Goal: Task Accomplishment & Management: Manage account settings

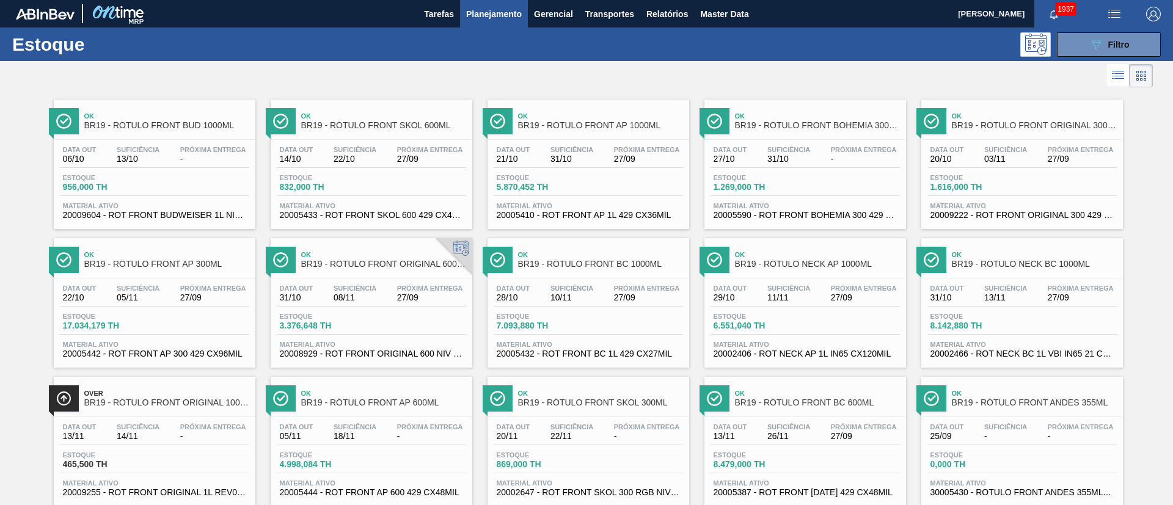
click at [1108, 43] on span "Filtro" at bounding box center [1118, 45] width 21 height 10
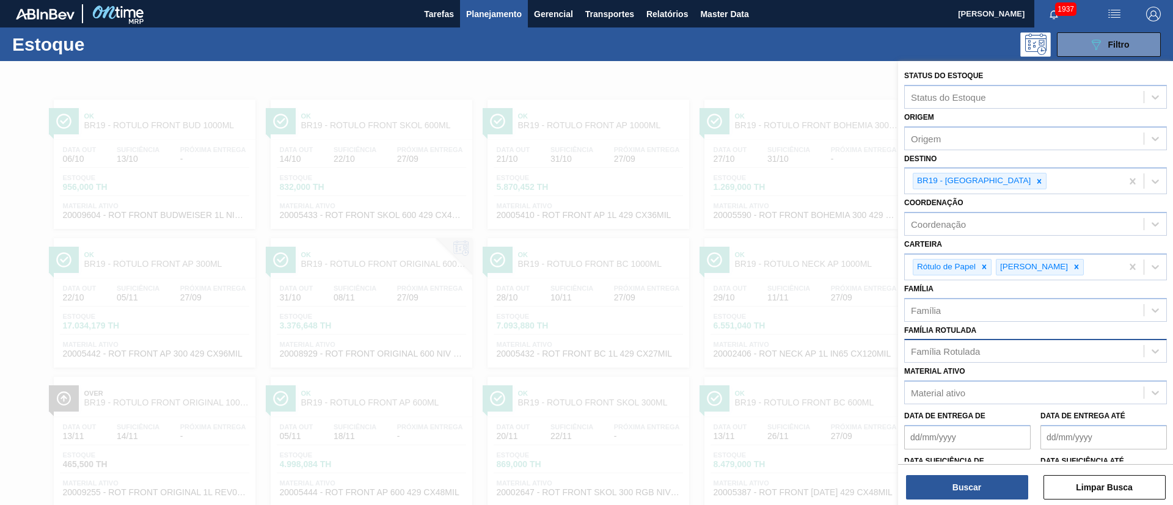
click at [956, 351] on div "Família Rotulada" at bounding box center [945, 351] width 69 height 10
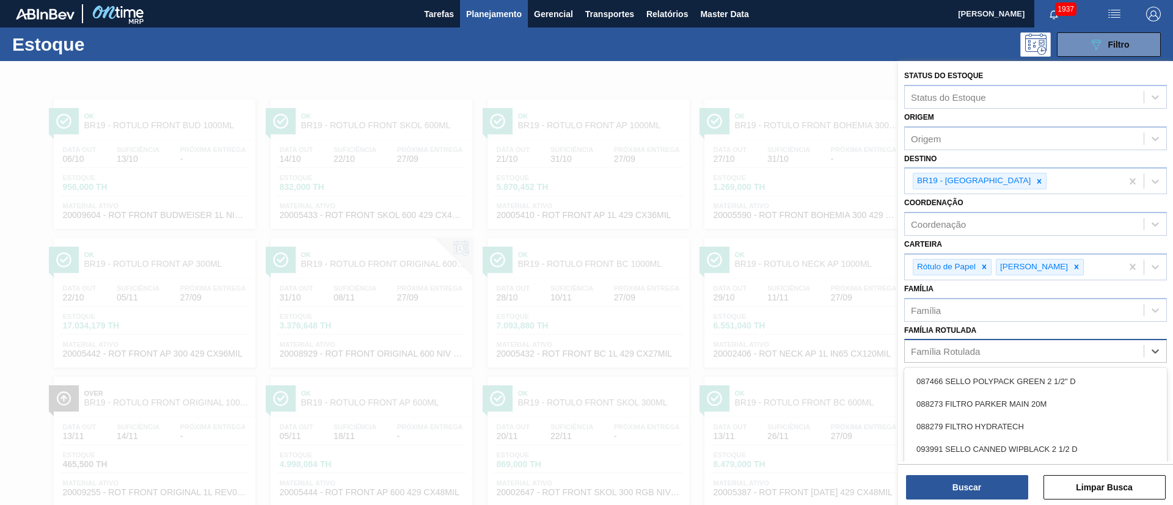
scroll to position [51, 0]
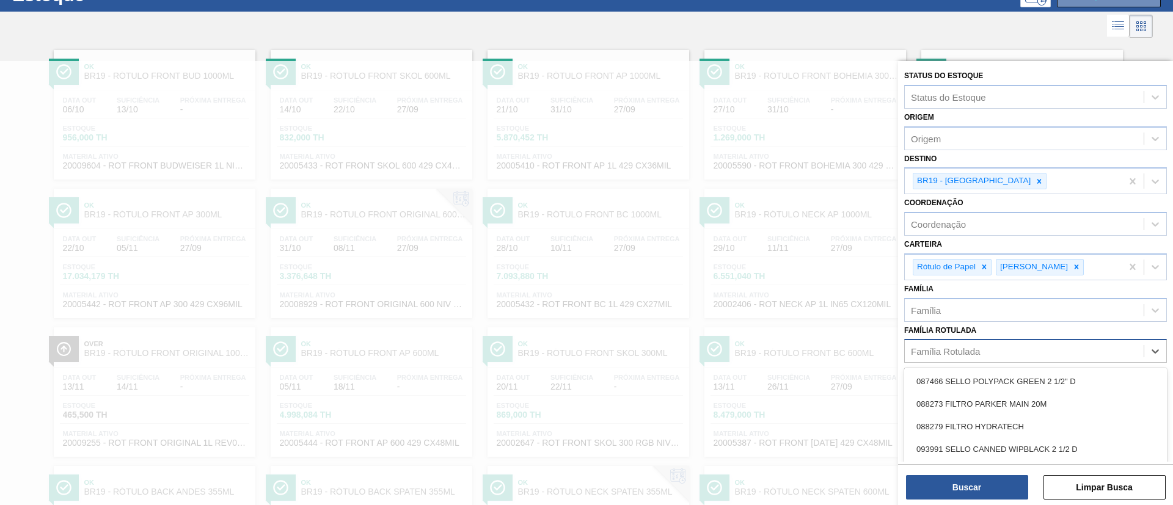
paste Rotulada "RÓTULO FRONT BUD 1000ML"
type Rotulada "RÓTULO FRONT BUD 1000ML"
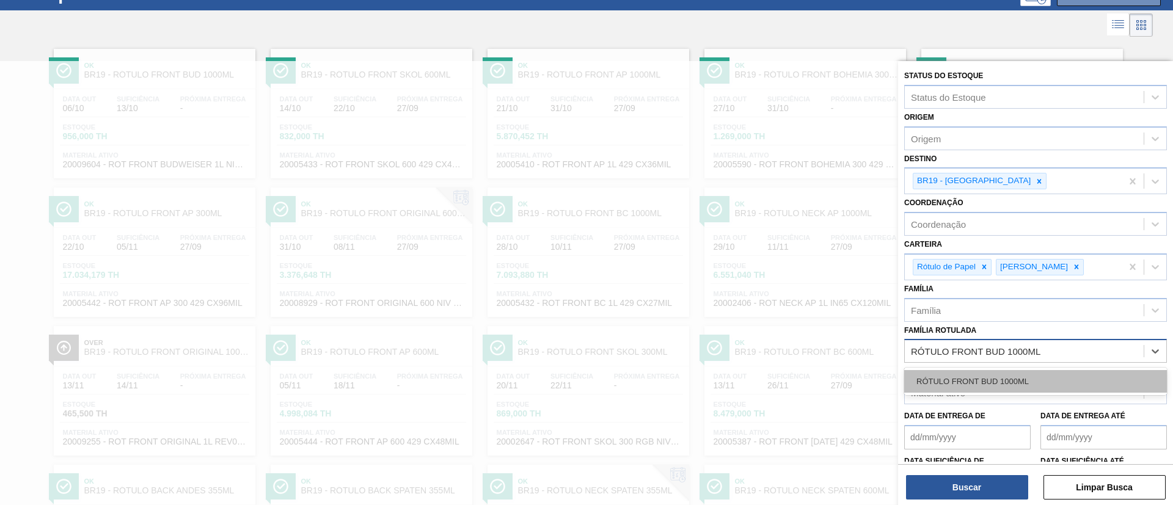
click at [983, 384] on div "RÓTULO FRONT BUD 1000ML" at bounding box center [1035, 381] width 263 height 23
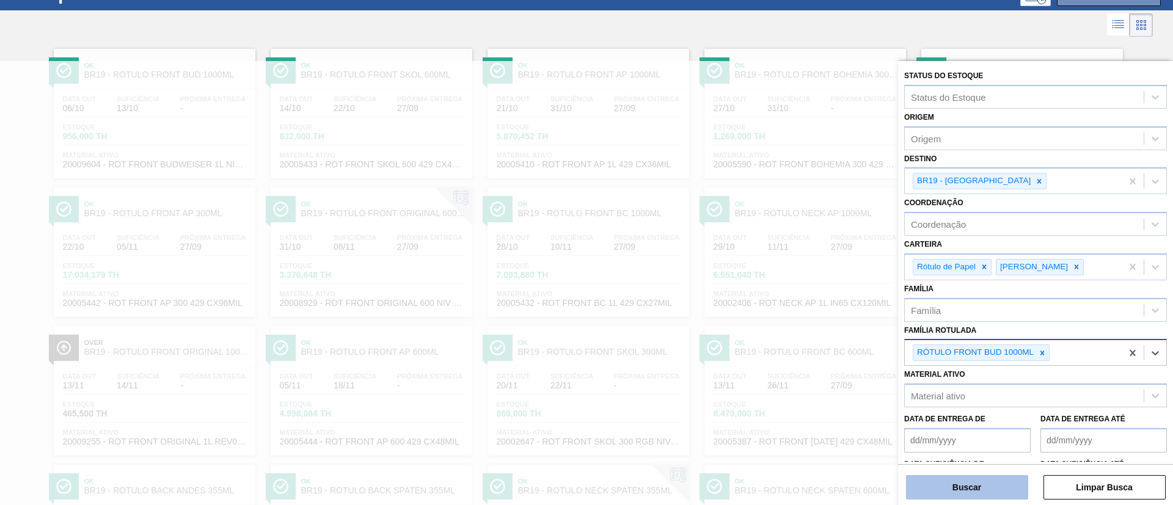
click at [961, 481] on button "Buscar" at bounding box center [967, 487] width 122 height 24
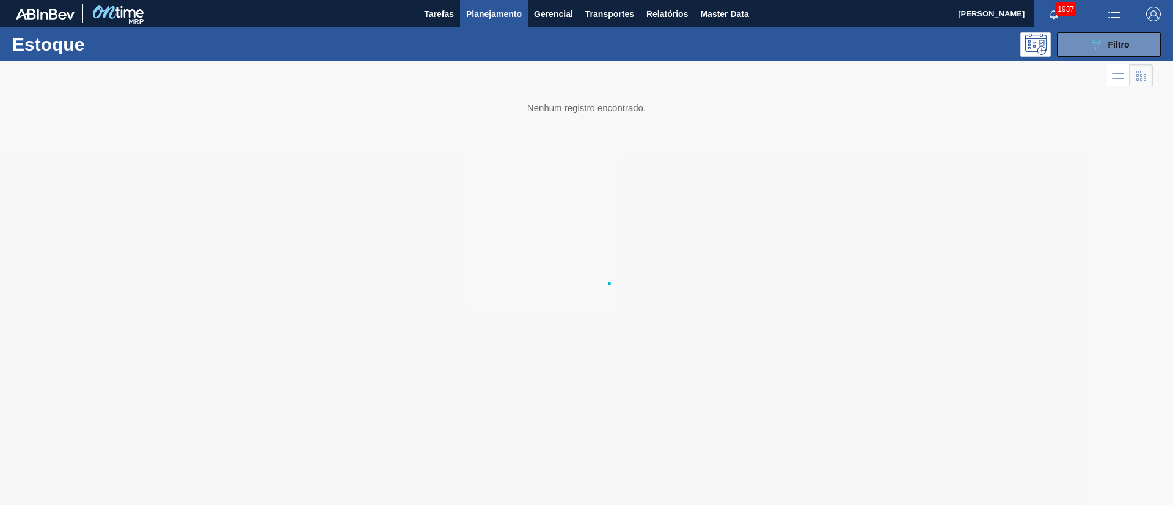
scroll to position [0, 0]
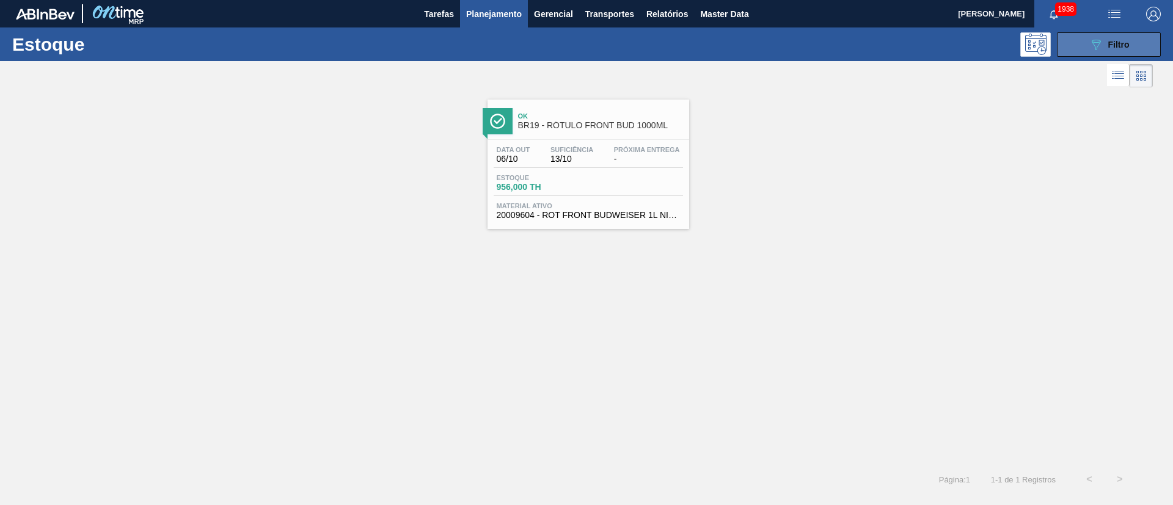
click at [1076, 35] on button "089F7B8B-B2A5-4AFE-B5C0-19BA573D28AC Filtro" at bounding box center [1109, 44] width 104 height 24
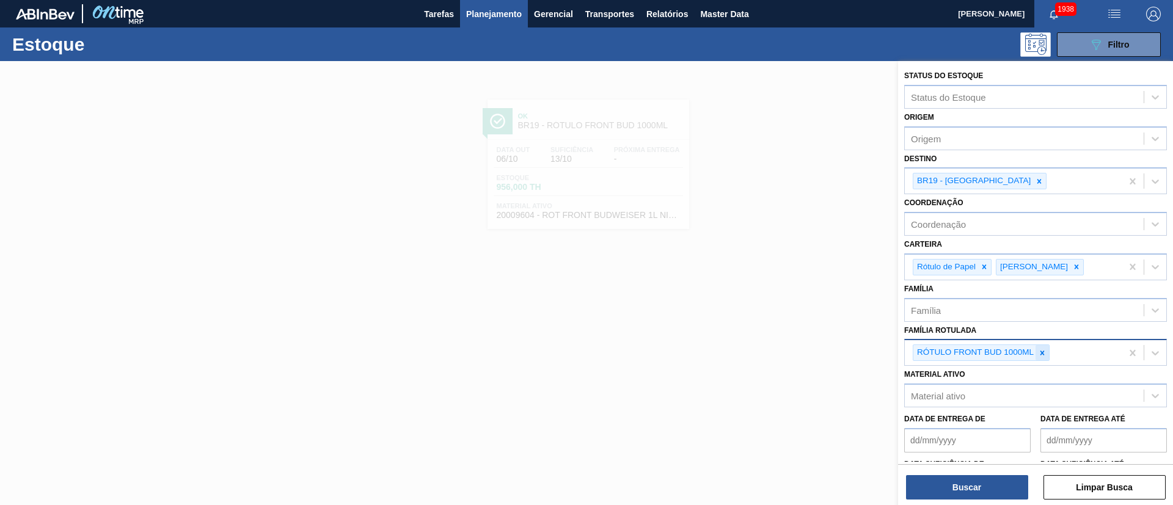
click at [1042, 352] on icon at bounding box center [1042, 353] width 4 height 4
paste Rotulada "RÓTULO NECK STELLA 600ML"
type Rotulada "RÓTULO NECK STELLA 600ML"
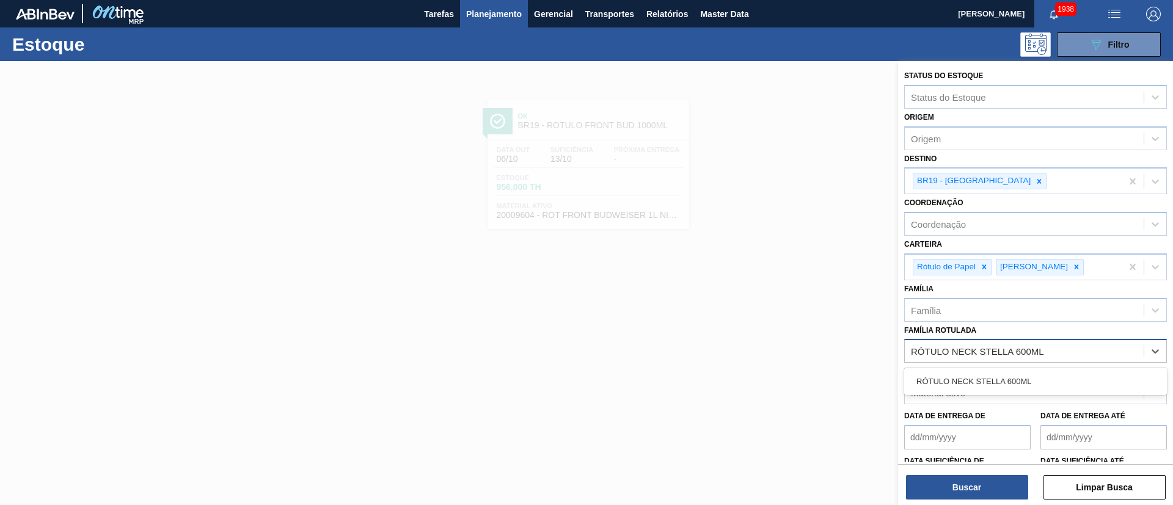
click at [994, 382] on div "RÓTULO NECK STELLA 600ML" at bounding box center [1035, 381] width 263 height 23
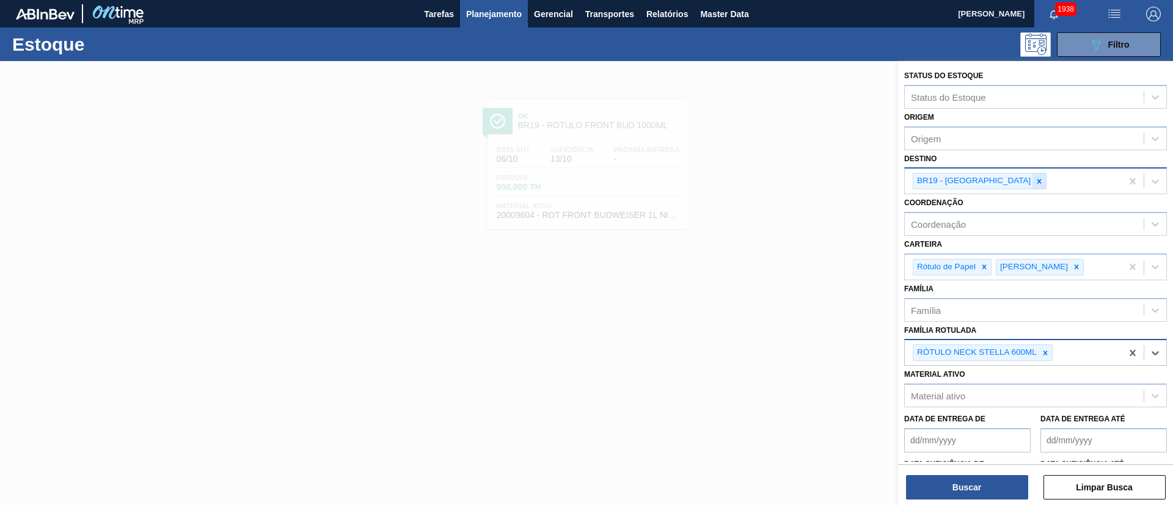
click at [1037, 182] on icon at bounding box center [1039, 181] width 4 height 4
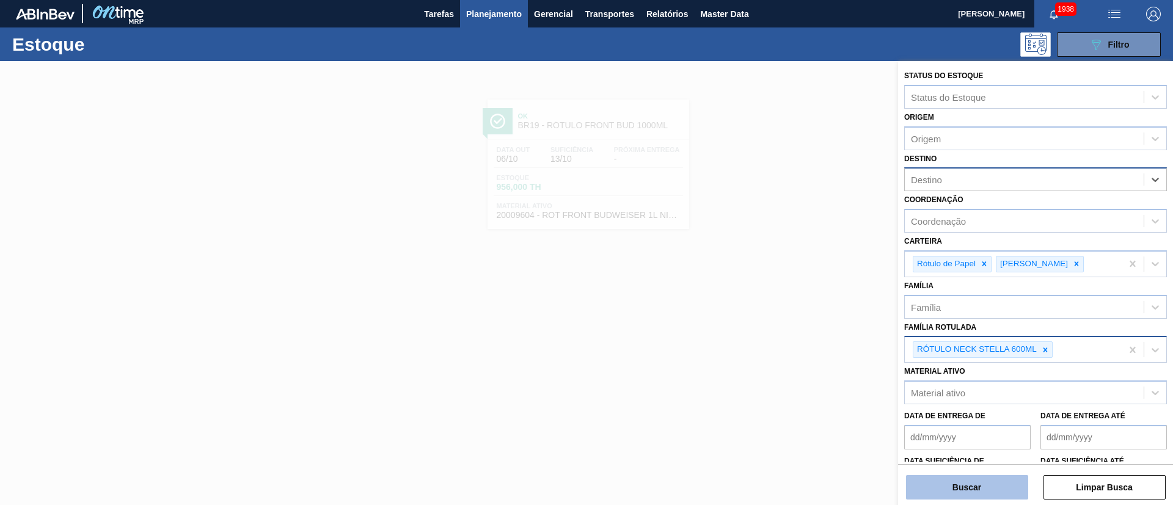
click at [950, 482] on button "Buscar" at bounding box center [967, 487] width 122 height 24
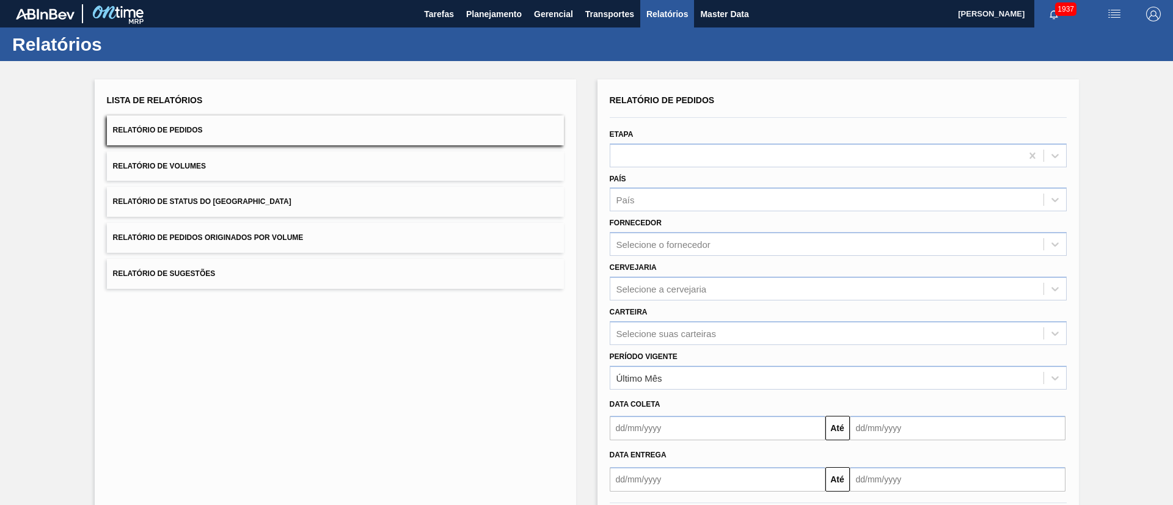
click at [246, 205] on span "Relatório de Status do [GEOGRAPHIC_DATA]" at bounding box center [202, 201] width 178 height 9
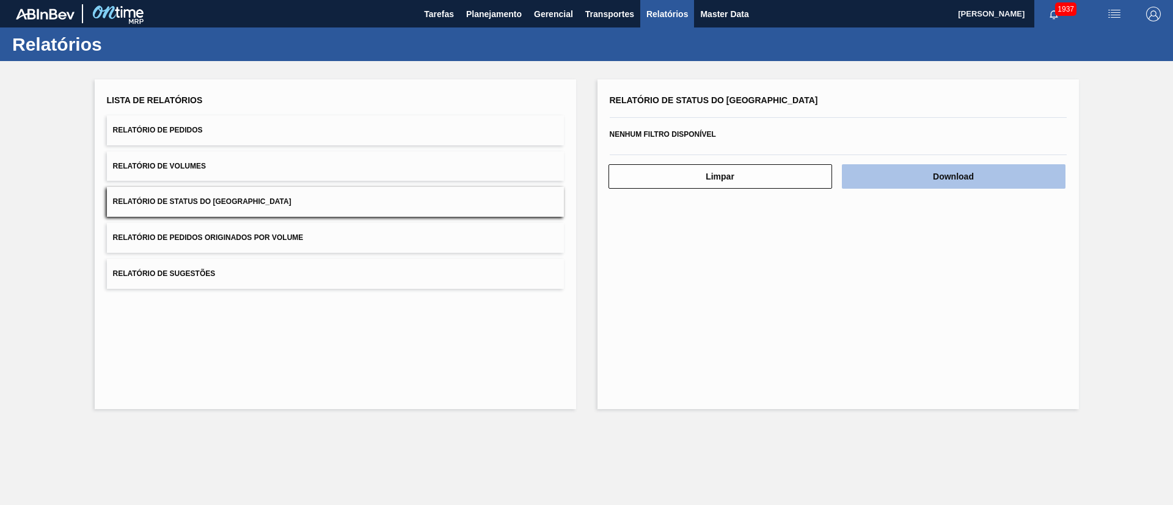
click at [939, 171] on button "Download" at bounding box center [954, 176] width 224 height 24
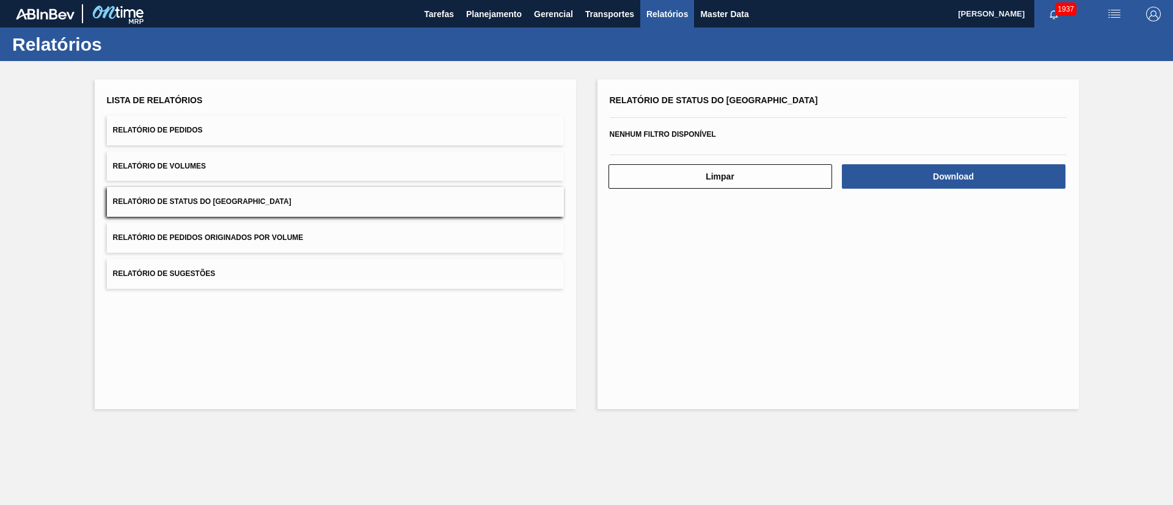
drag, startPoint x: 219, startPoint y: 135, endPoint x: 239, endPoint y: 136, distance: 20.8
click at [219, 135] on button "Relatório de Pedidos" at bounding box center [335, 130] width 457 height 30
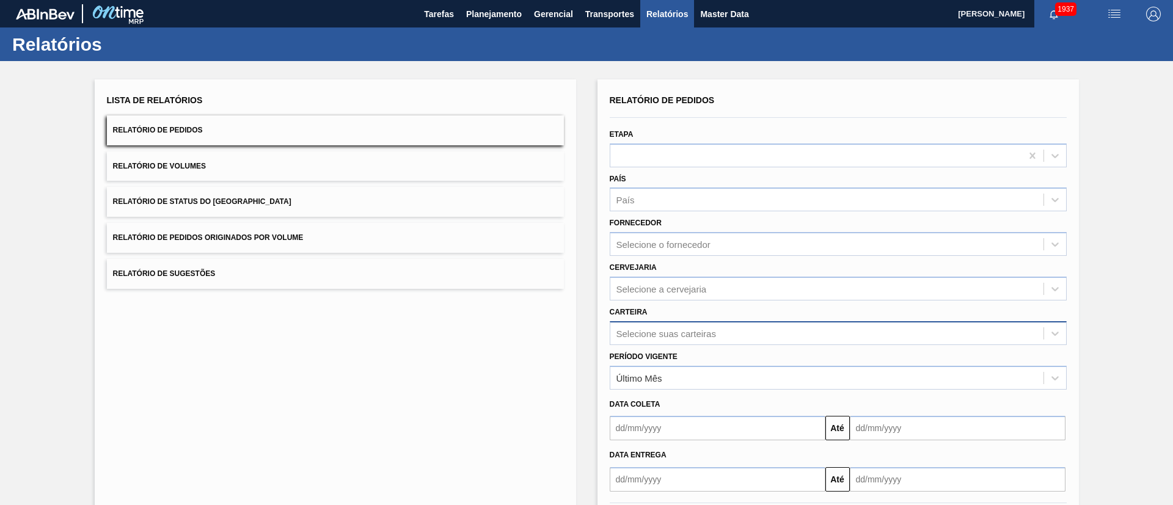
click at [654, 330] on div "Selecione suas carteiras" at bounding box center [666, 333] width 100 height 10
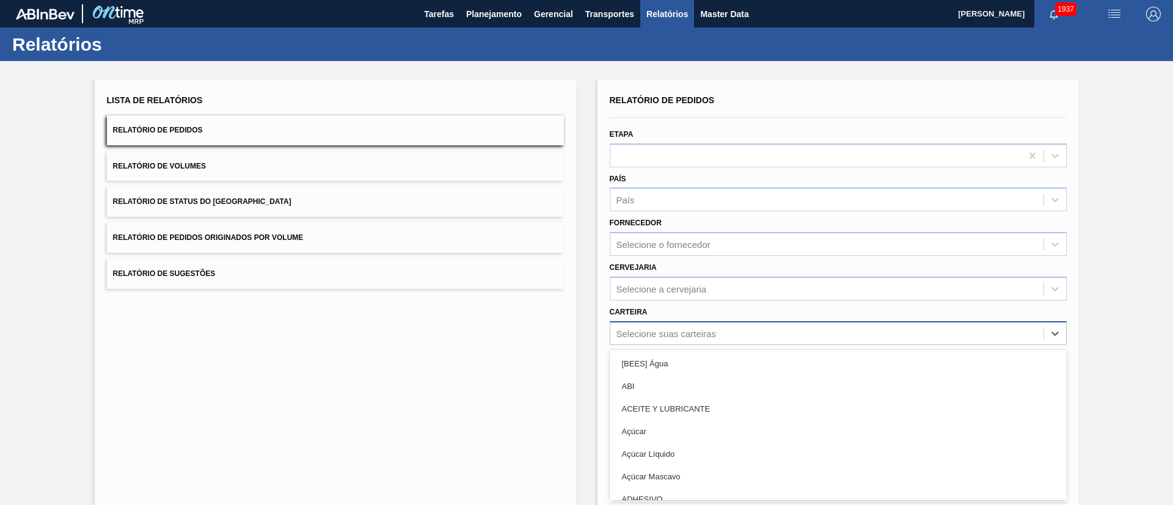
scroll to position [33, 0]
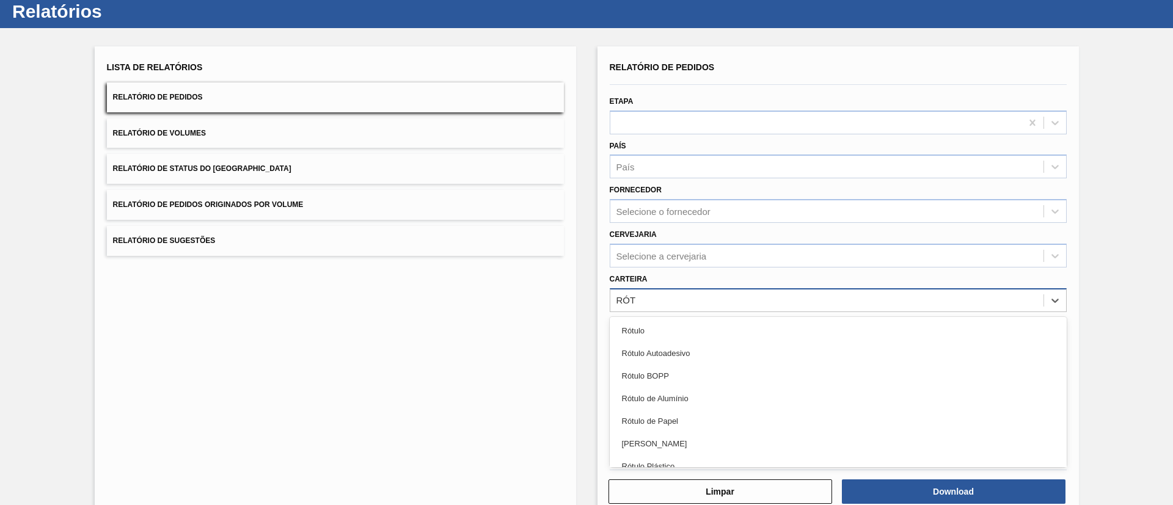
type input "RÓTU"
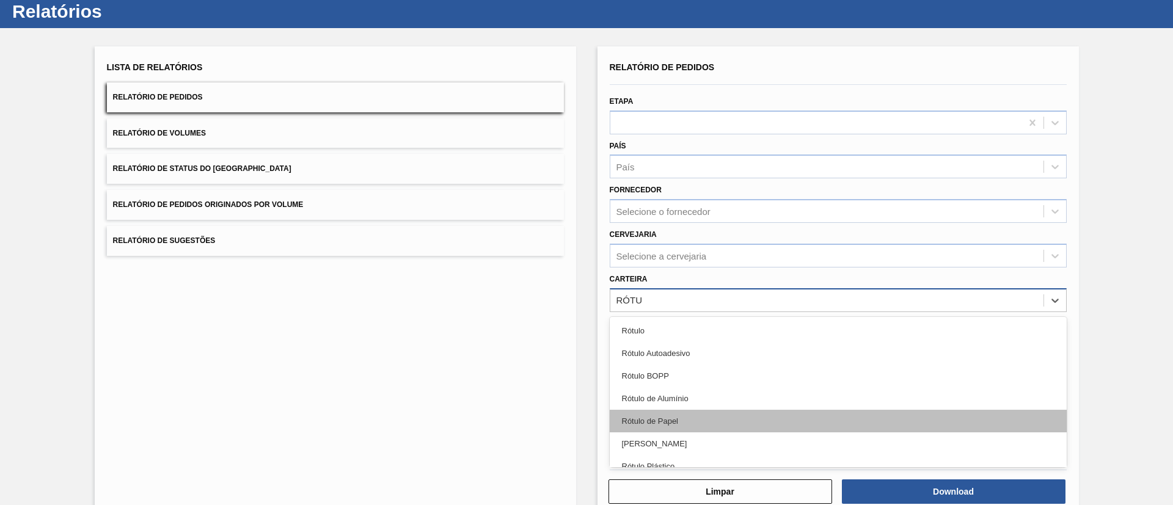
click at [678, 420] on div "Rótulo de Papel" at bounding box center [837, 421] width 457 height 23
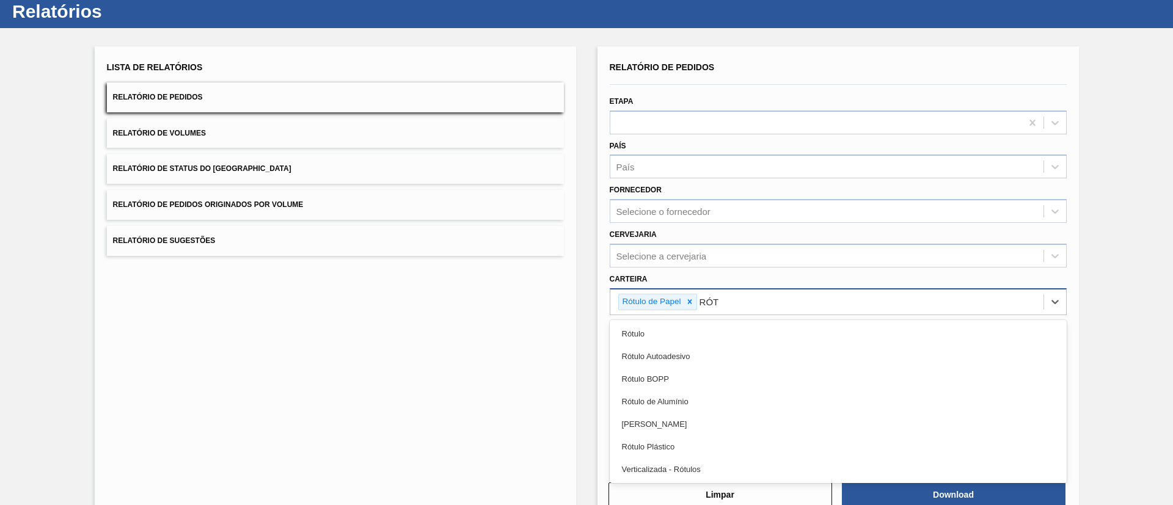
type input "RÓTU"
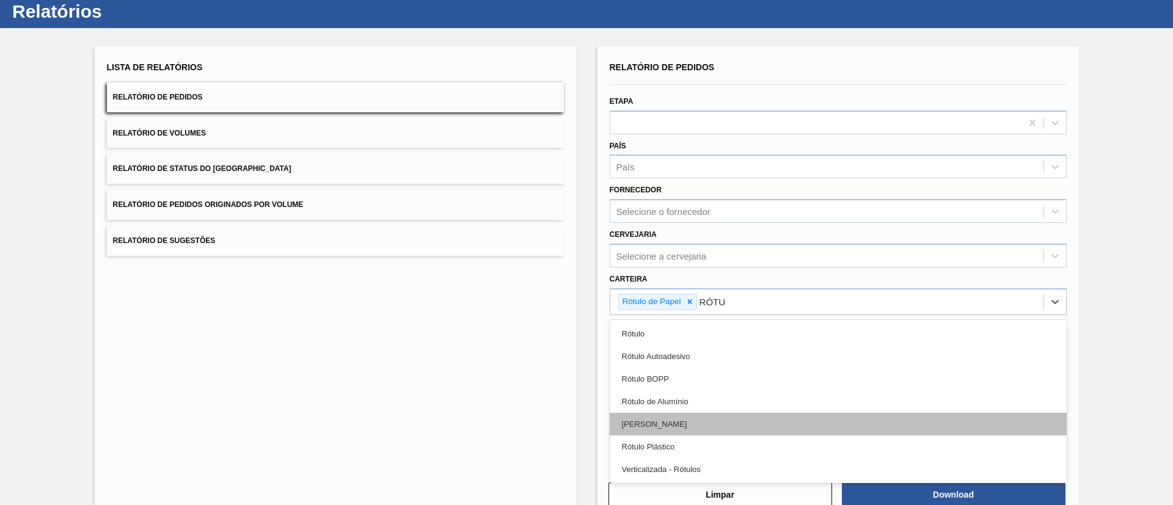
click at [690, 423] on div "Rótulo Papel" at bounding box center [837, 424] width 457 height 23
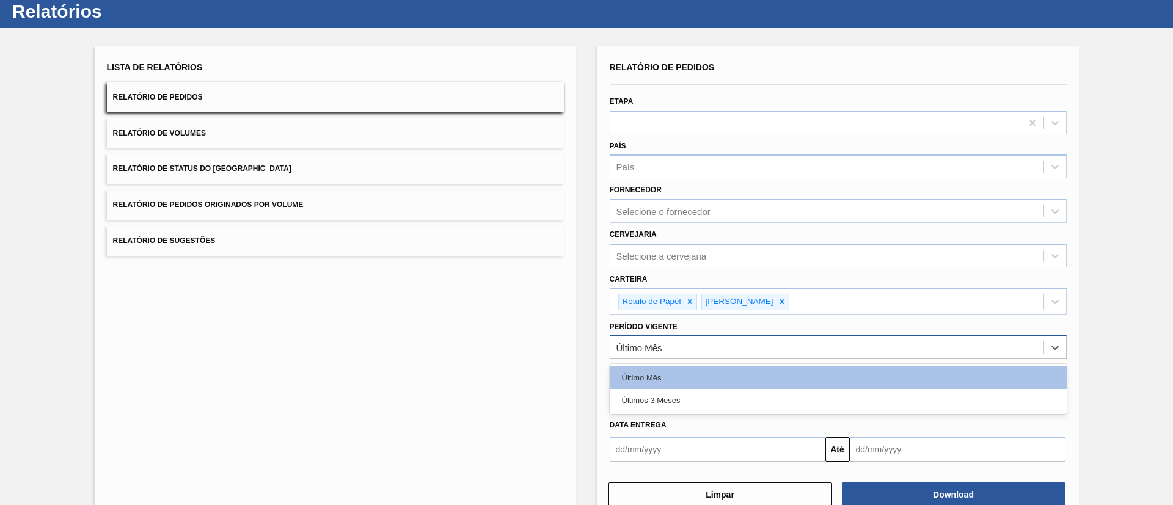
click at [714, 345] on div "Último Mês" at bounding box center [826, 348] width 433 height 18
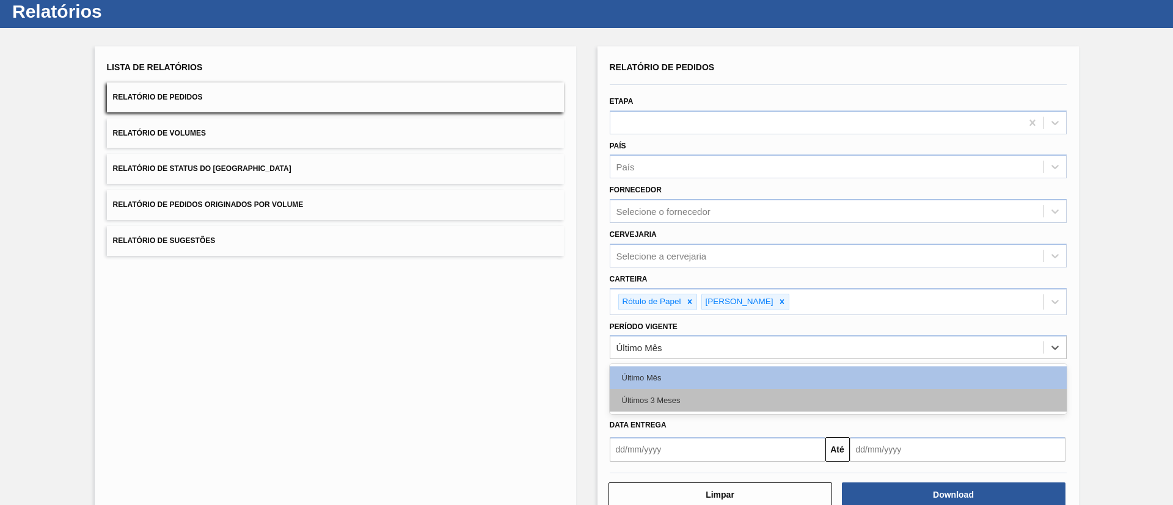
click at [680, 389] on div "Últimos 3 Meses" at bounding box center [837, 400] width 457 height 23
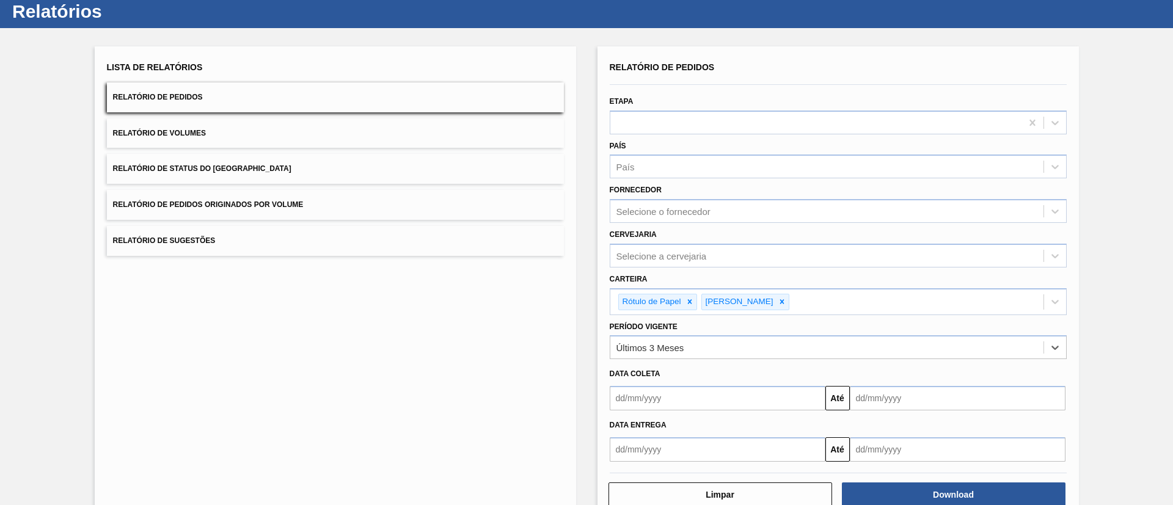
scroll to position [64, 0]
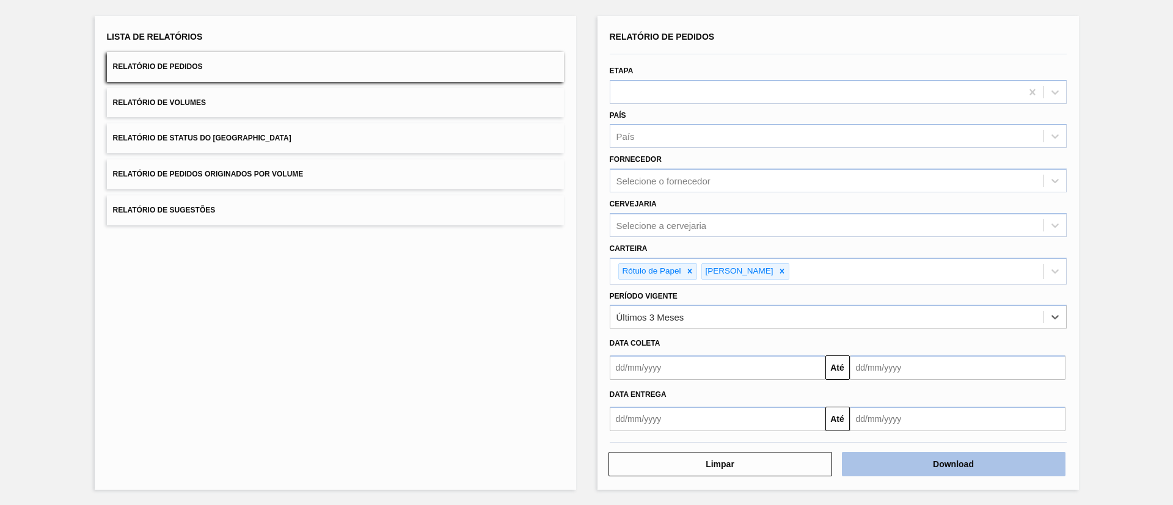
click at [962, 462] on button "Download" at bounding box center [954, 464] width 224 height 24
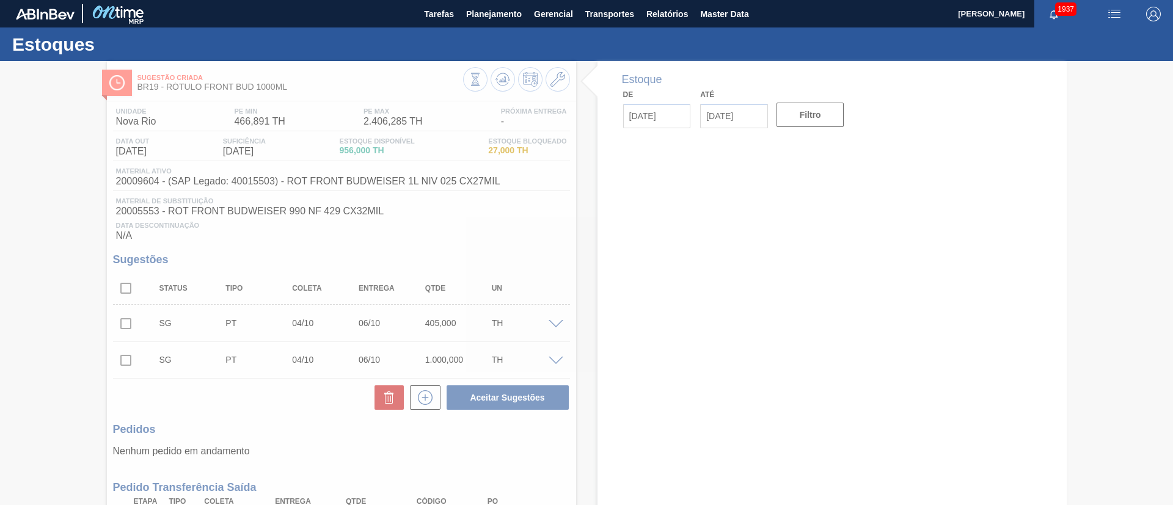
type input "[DATE]"
type input "09/10/2025"
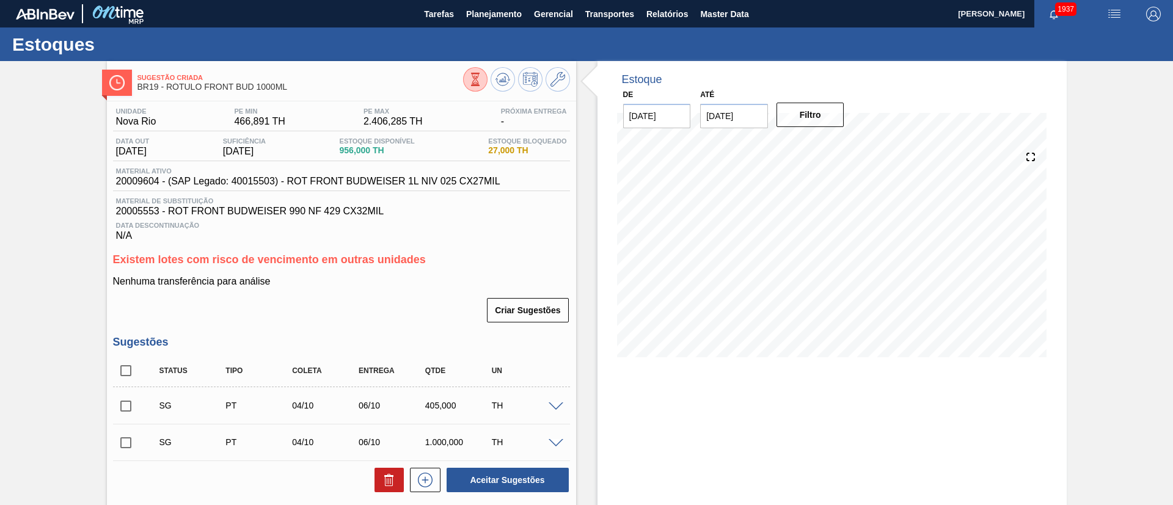
click at [118, 364] on input "checkbox" at bounding box center [126, 371] width 26 height 26
checkbox input "true"
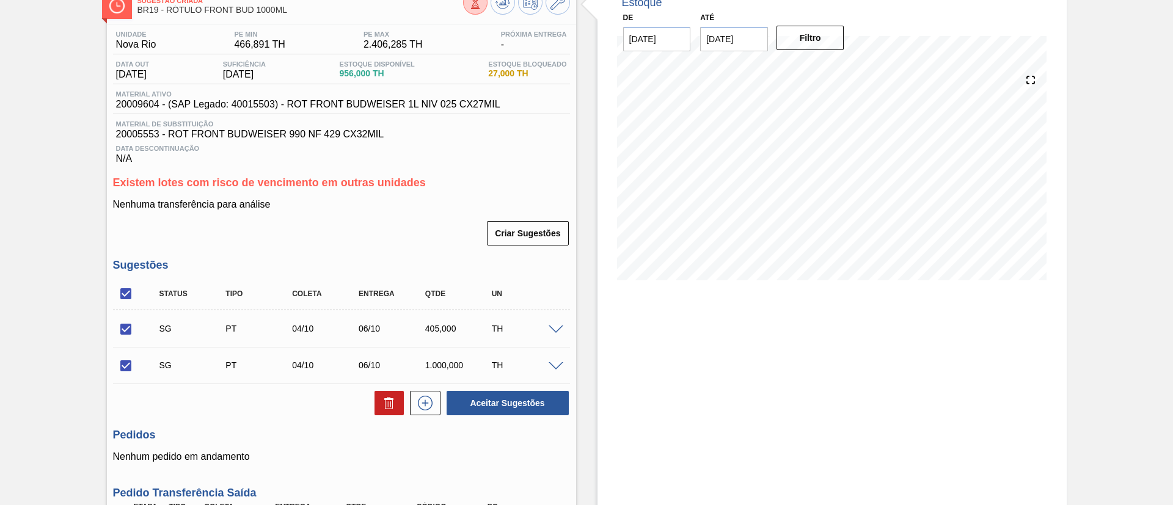
scroll to position [183, 0]
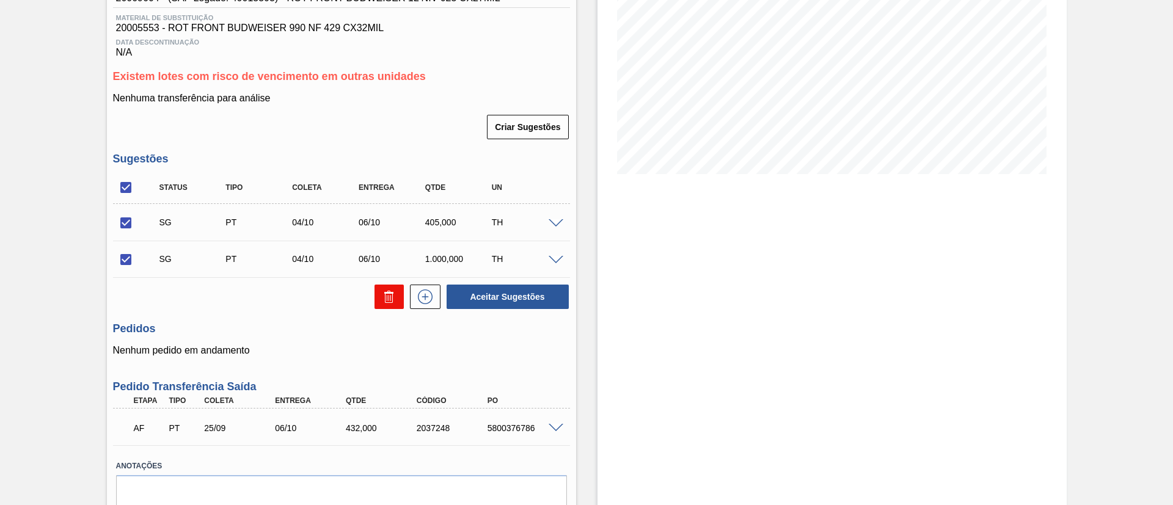
click at [395, 302] on icon at bounding box center [389, 296] width 15 height 15
checkbox input "false"
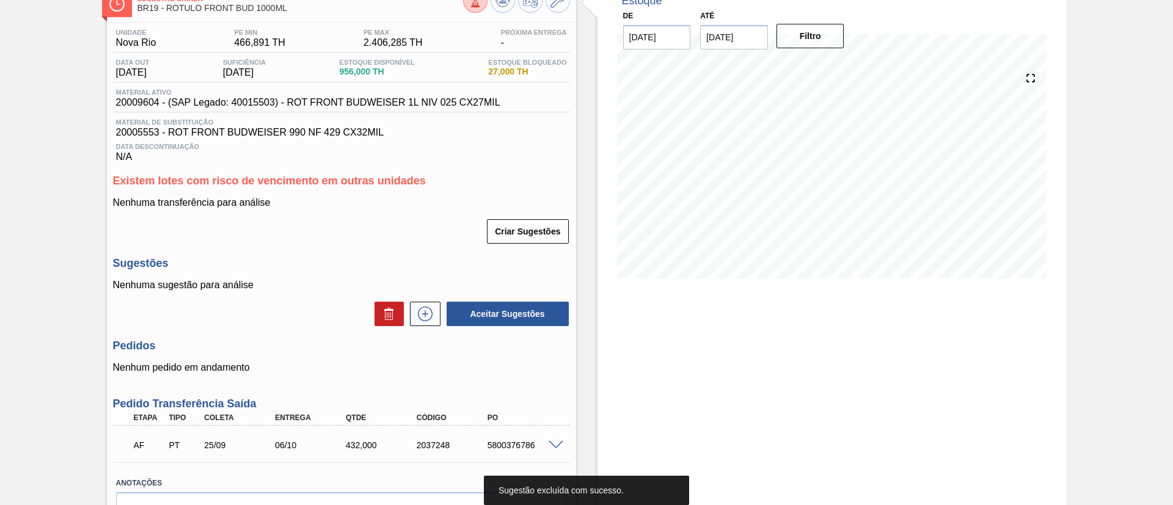
scroll to position [0, 0]
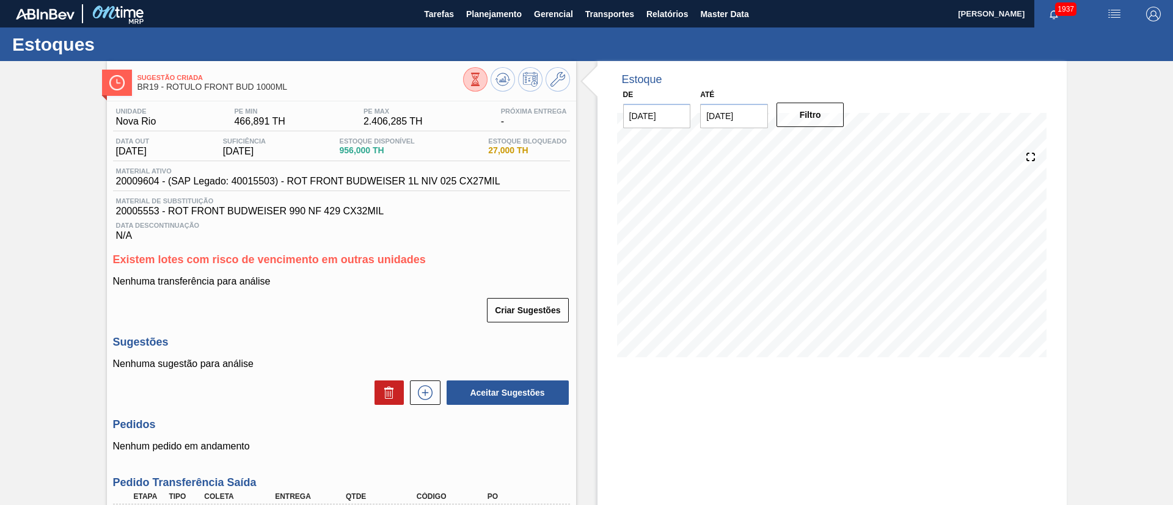
click at [739, 120] on input "09/10/2025" at bounding box center [734, 116] width 68 height 24
click at [828, 244] on div "25" at bounding box center [833, 244] width 16 height 16
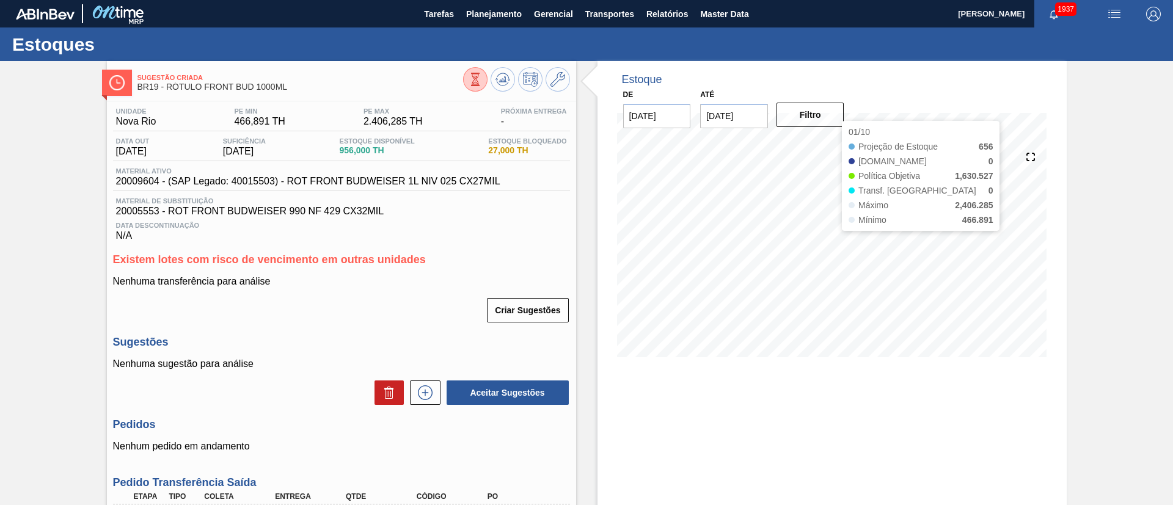
type input "25/10/2025"
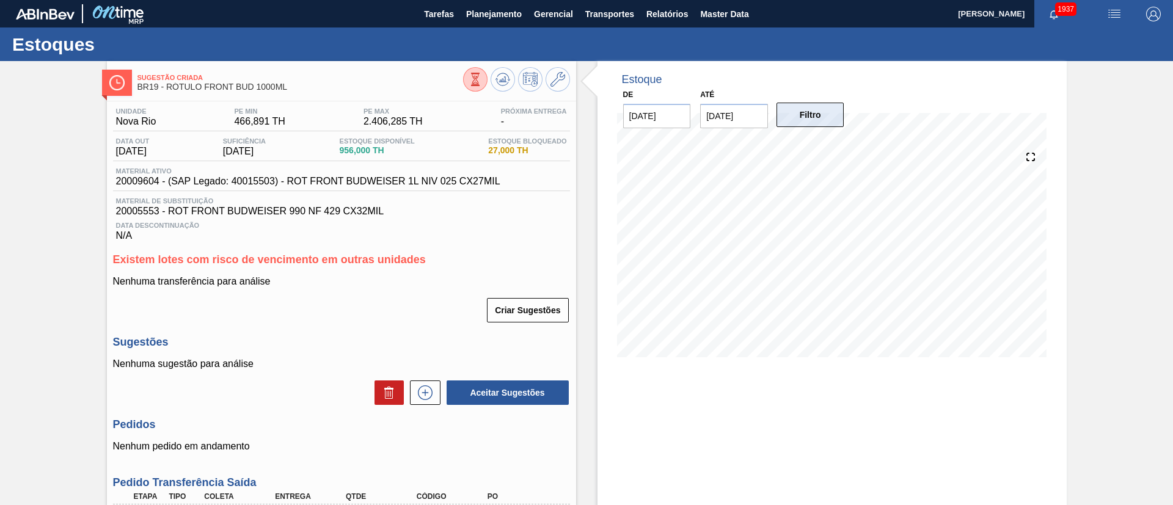
click at [807, 117] on button "Filtro" at bounding box center [810, 115] width 68 height 24
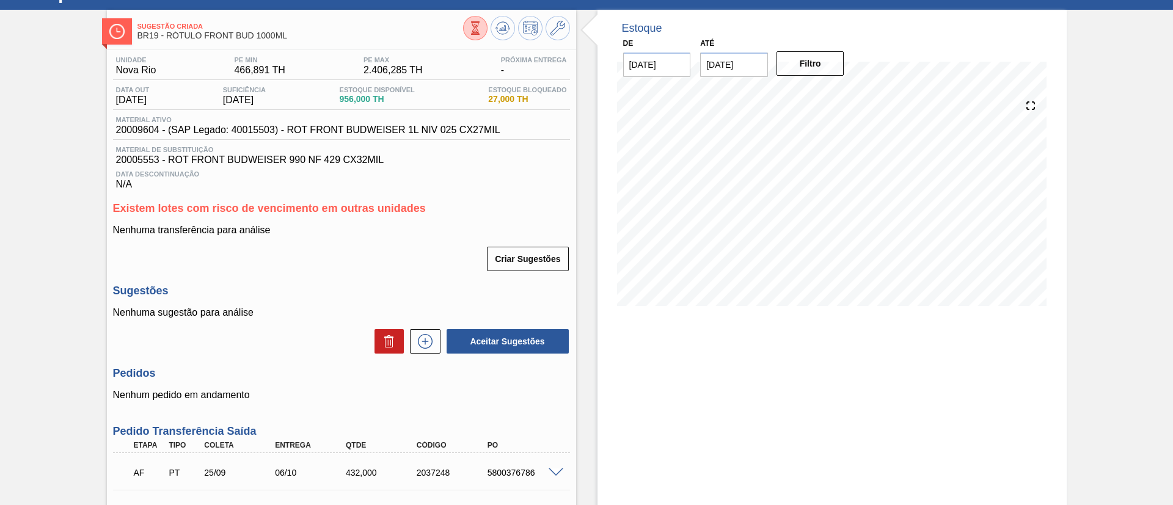
scroll to position [92, 0]
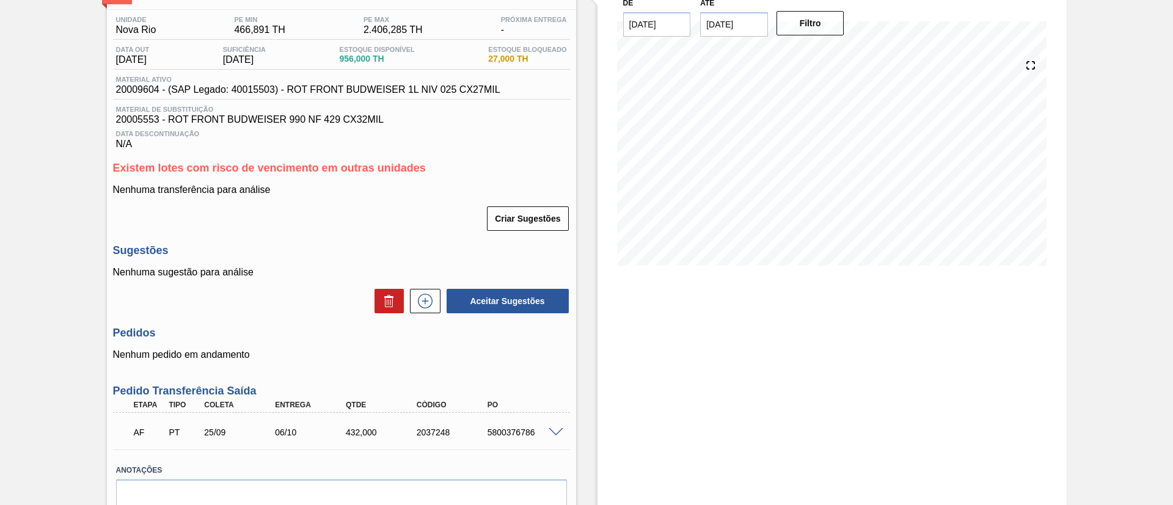
click at [552, 429] on span at bounding box center [555, 432] width 15 height 9
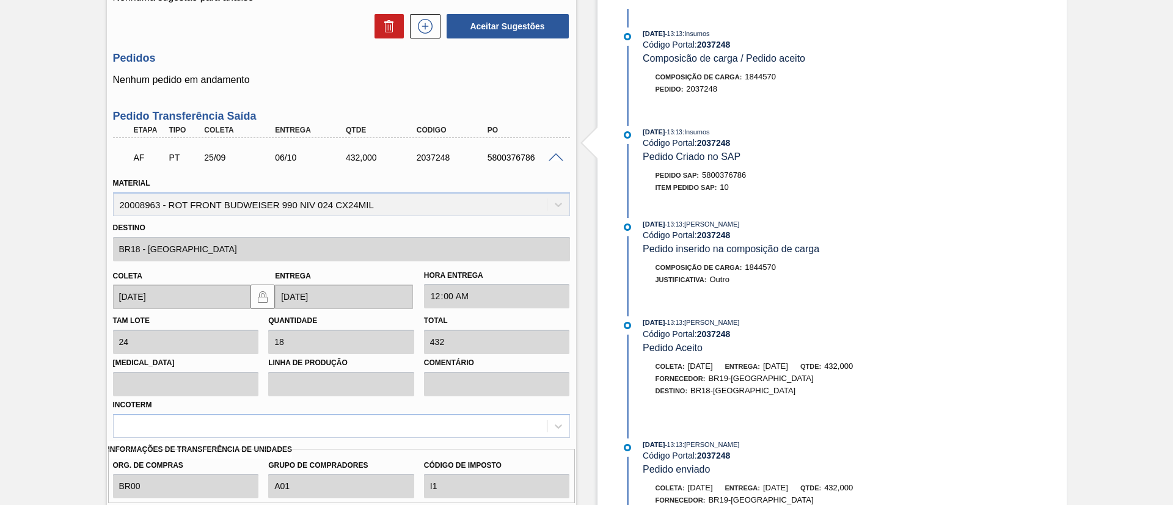
scroll to position [511, 0]
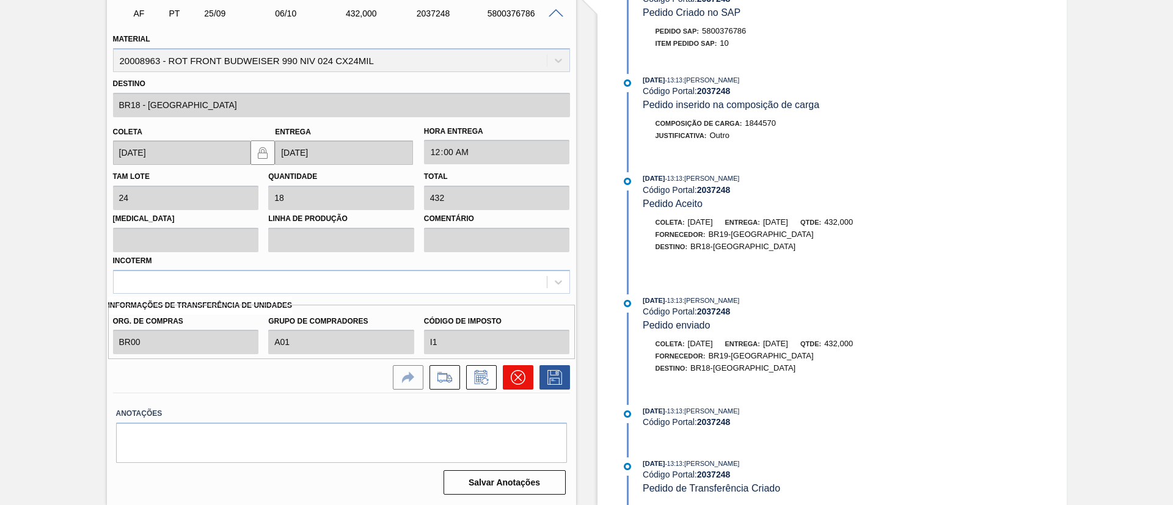
click at [519, 379] on icon at bounding box center [518, 377] width 15 height 15
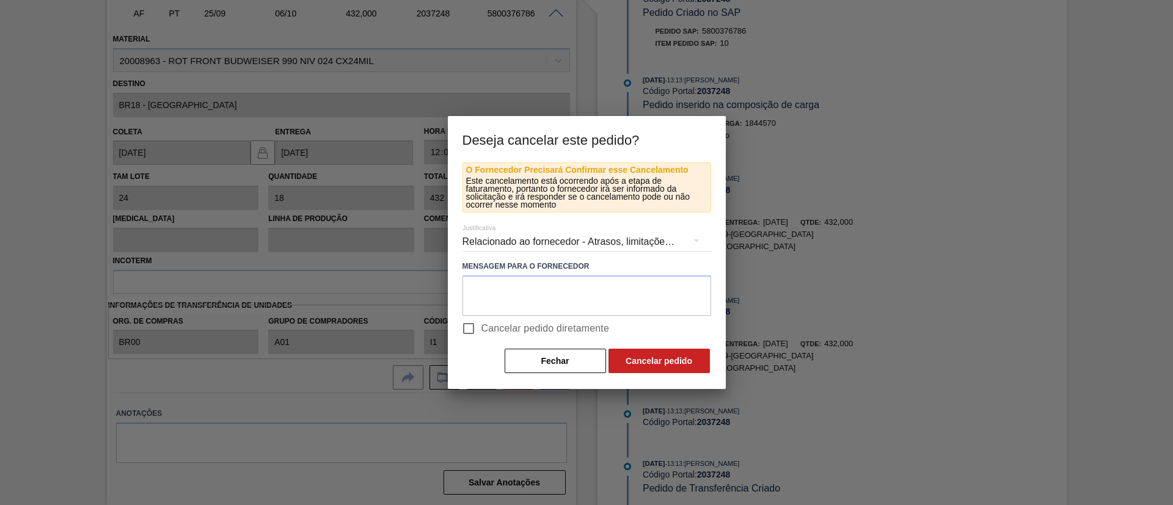
click at [550, 324] on span "Cancelar pedido diretamente" at bounding box center [545, 328] width 128 height 15
click at [481, 324] on input "Cancelar pedido diretamente" at bounding box center [469, 329] width 26 height 26
checkbox input "true"
click at [661, 363] on button "Cancelar pedido" at bounding box center [658, 361] width 101 height 24
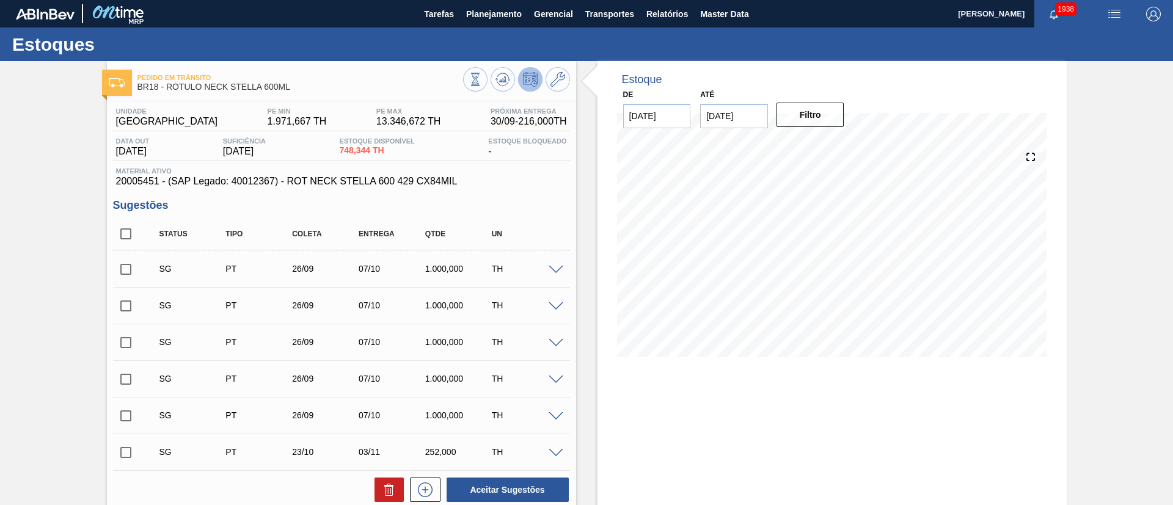
click at [128, 239] on input "checkbox" at bounding box center [126, 234] width 26 height 26
checkbox input "true"
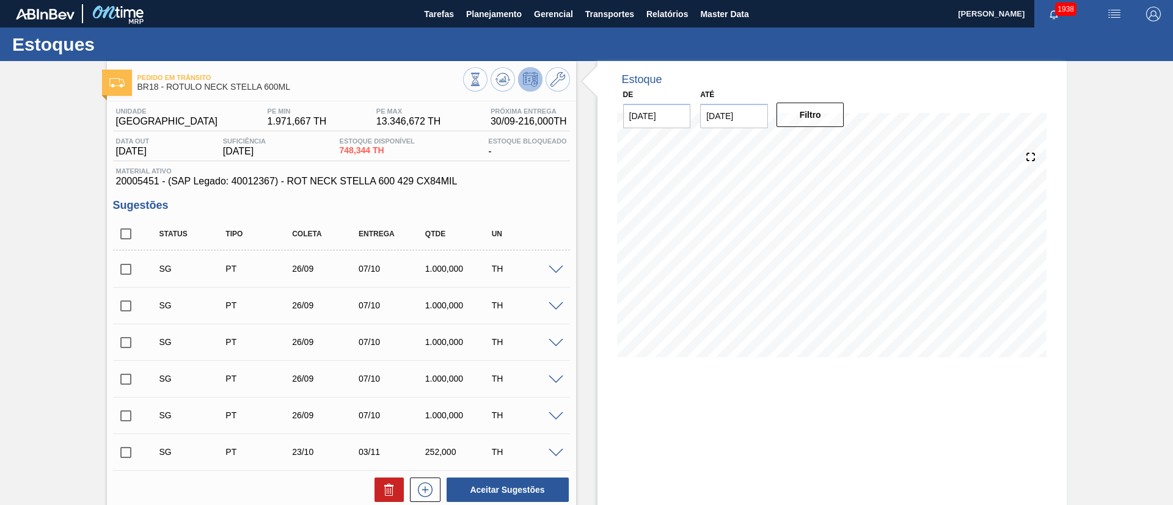
checkbox input "true"
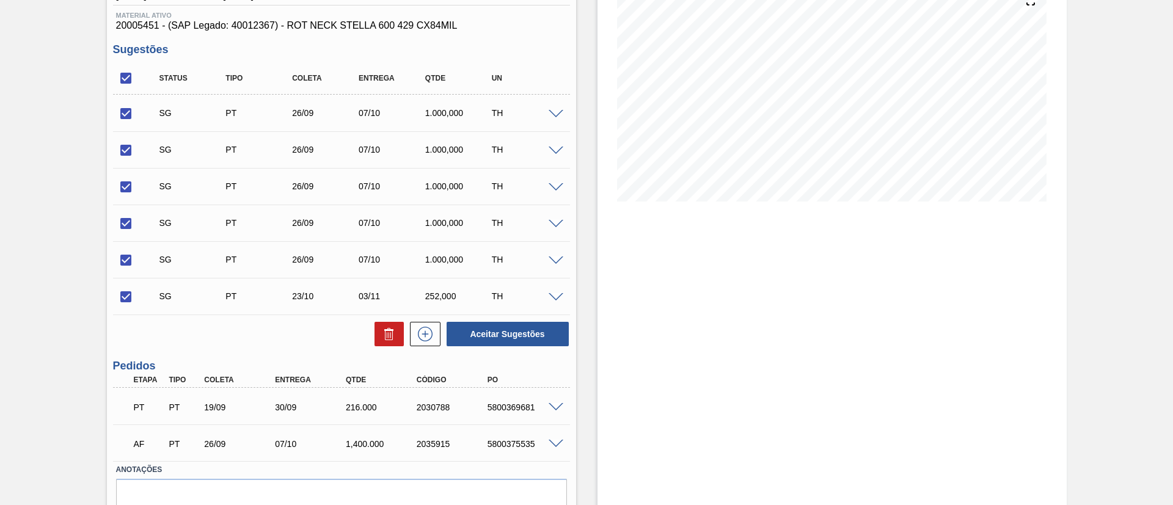
scroll to position [212, 0]
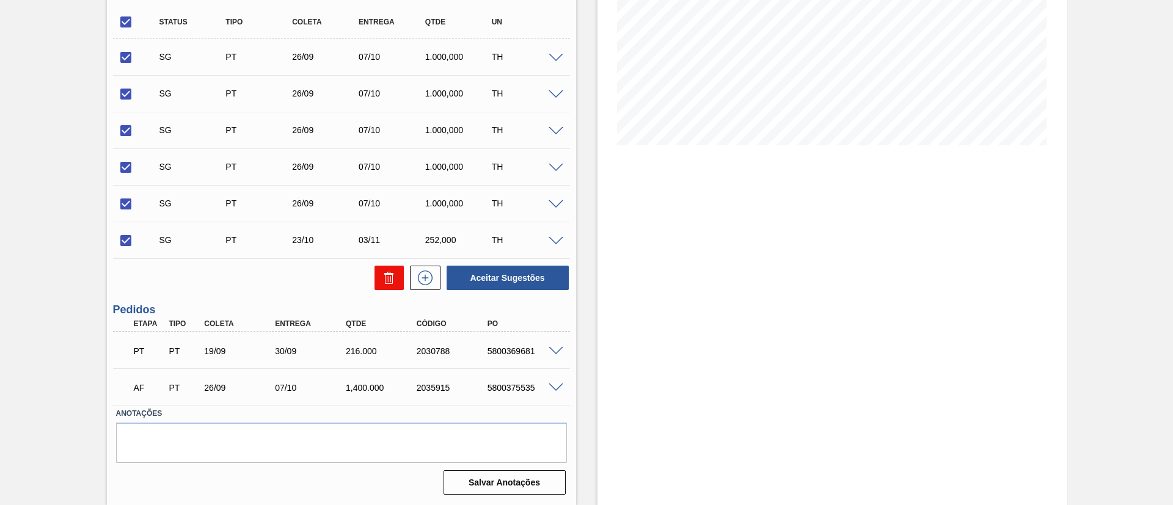
click at [385, 277] on icon at bounding box center [389, 279] width 8 height 9
checkbox input "false"
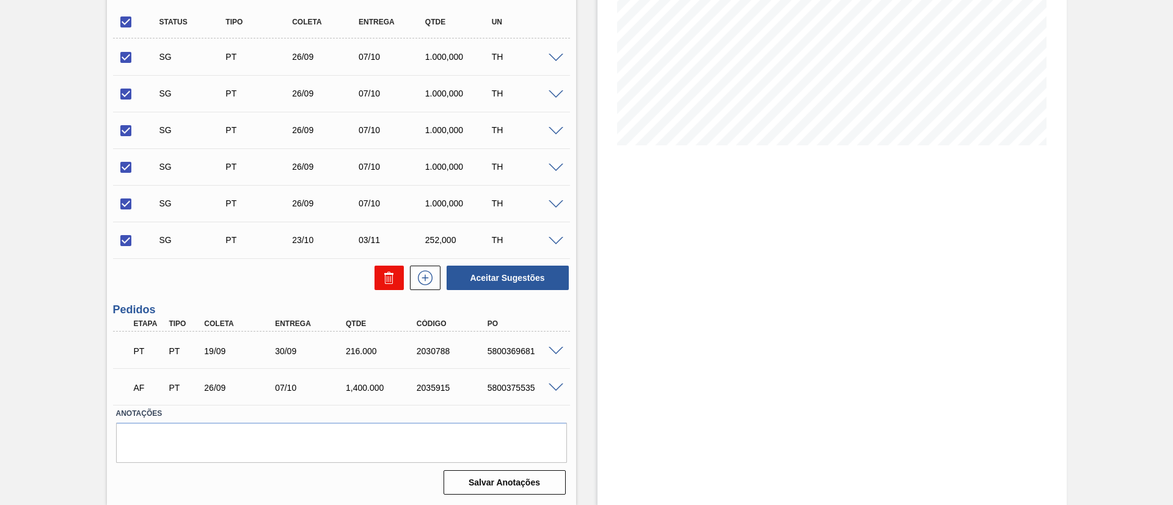
checkbox input "false"
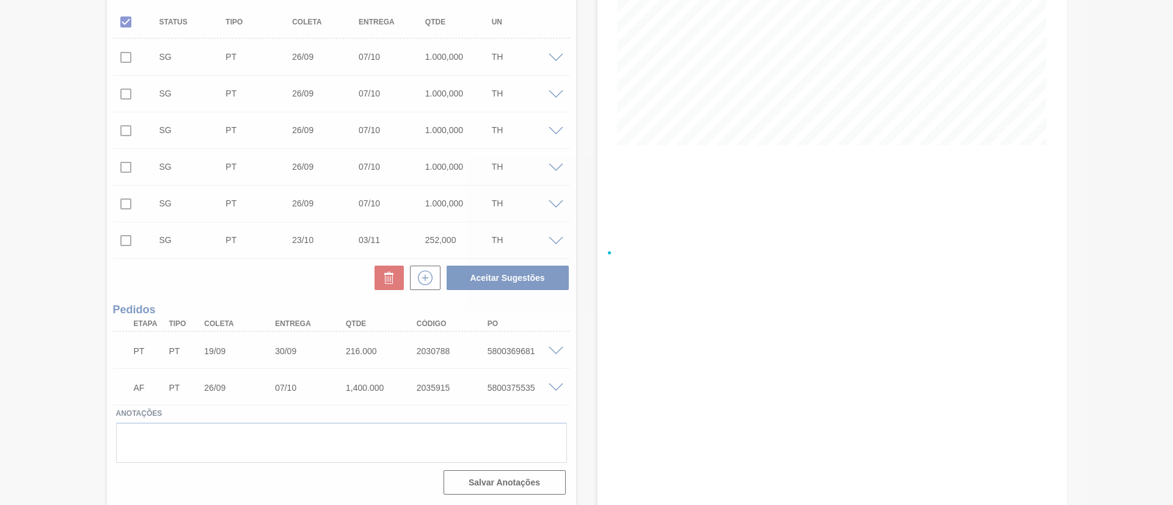
scroll to position [20, 0]
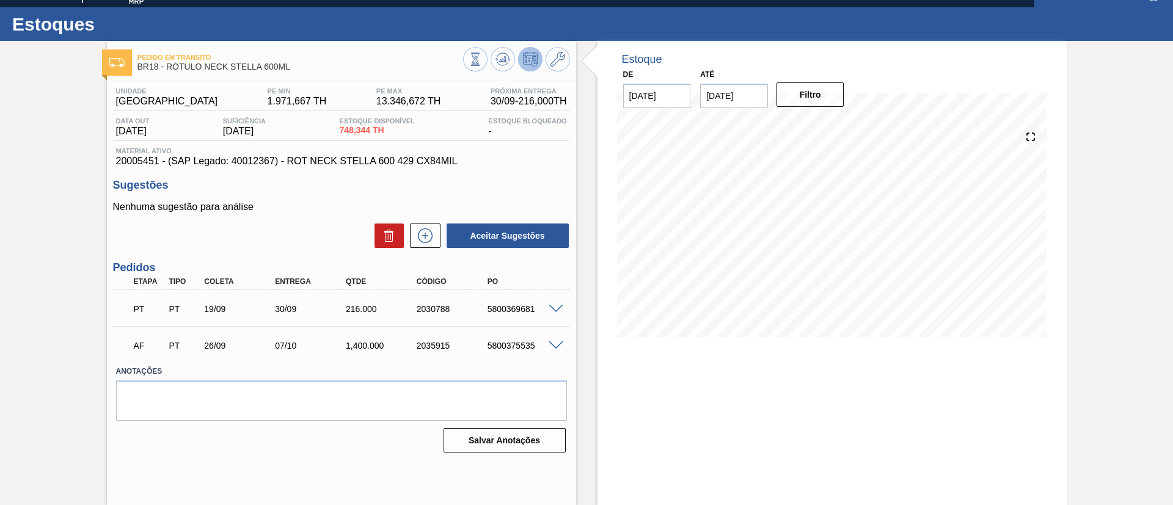
click at [559, 309] on span at bounding box center [555, 309] width 15 height 9
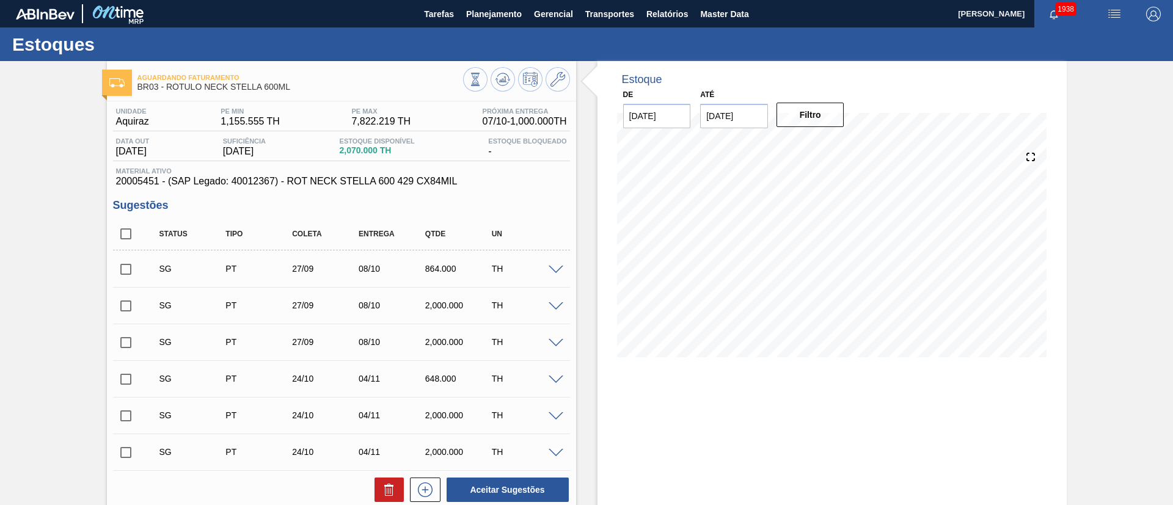
click at [125, 229] on input "checkbox" at bounding box center [126, 234] width 26 height 26
checkbox input "true"
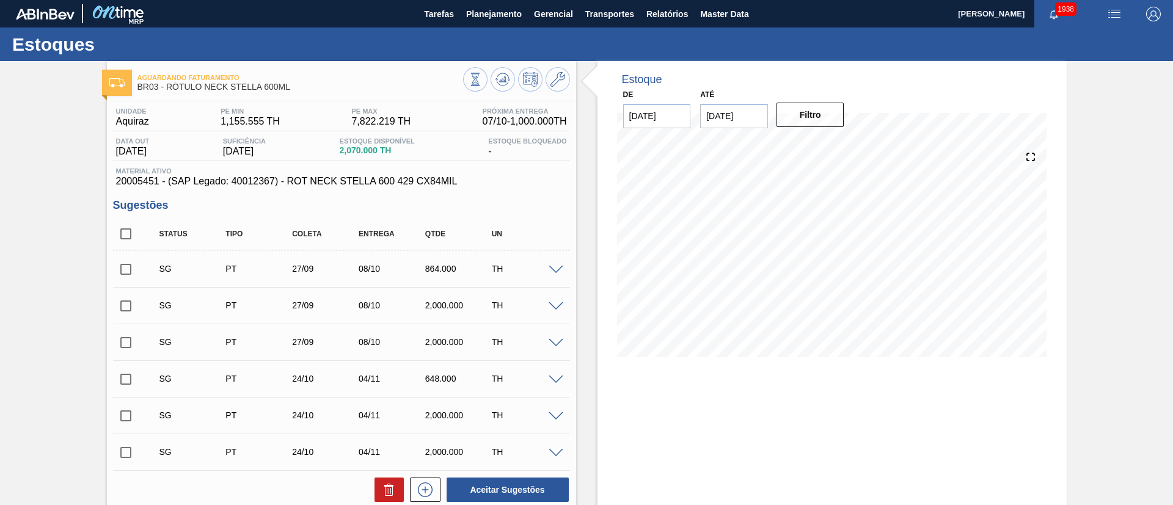
checkbox input "true"
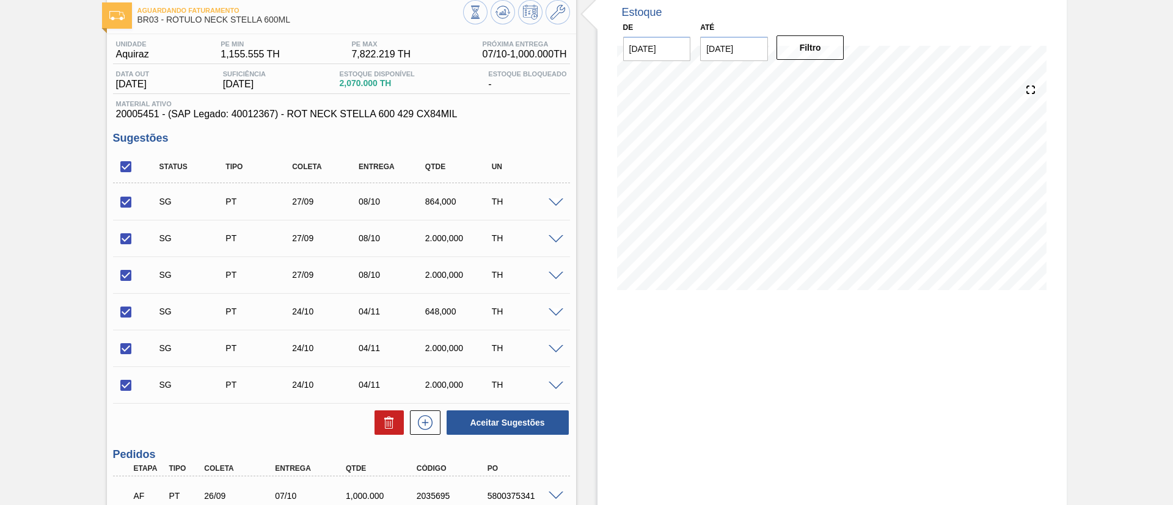
scroll to position [175, 0]
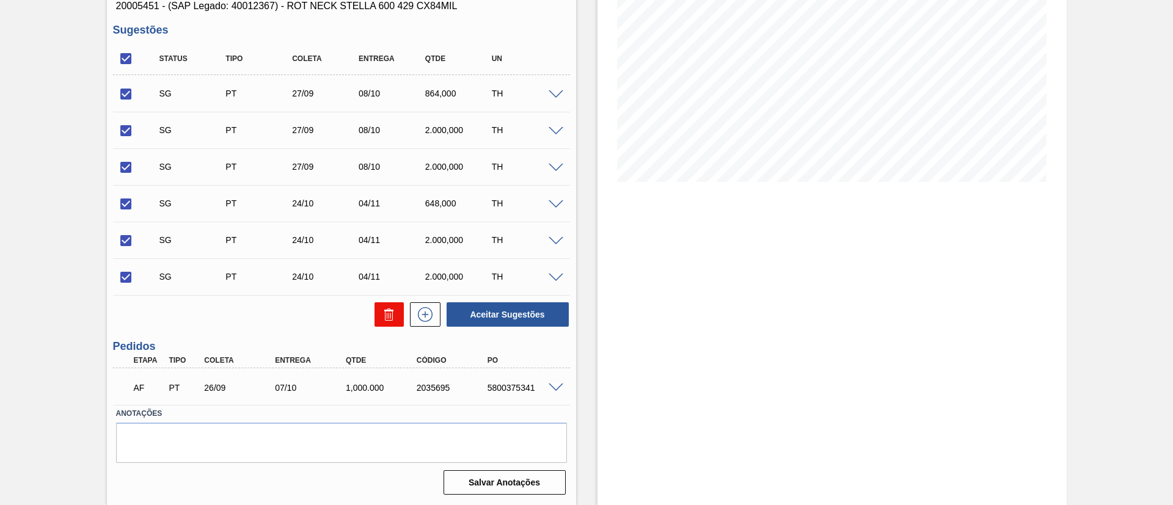
click at [396, 314] on button at bounding box center [388, 314] width 29 height 24
checkbox input "false"
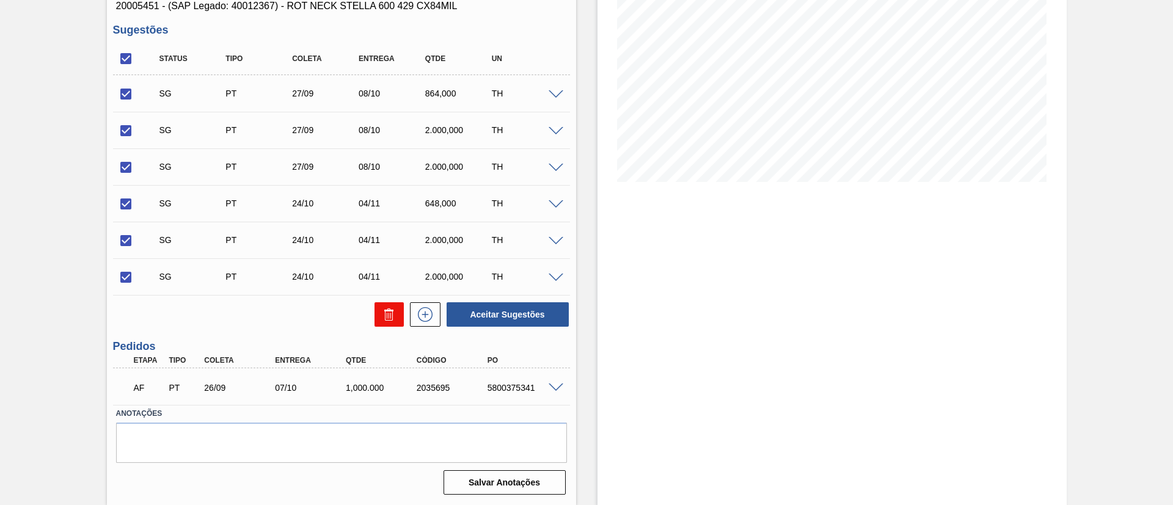
checkbox input "false"
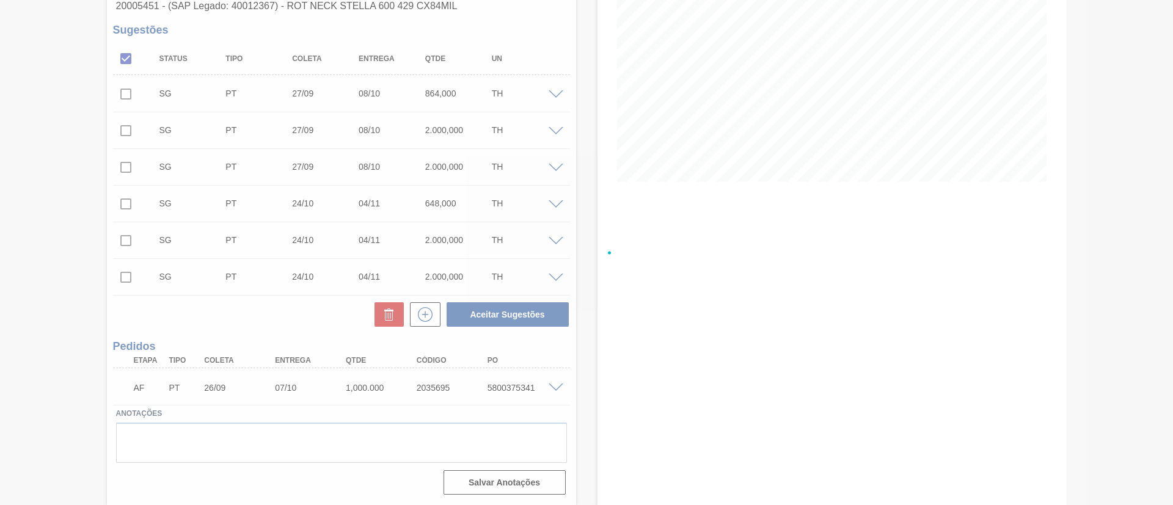
scroll to position [20, 0]
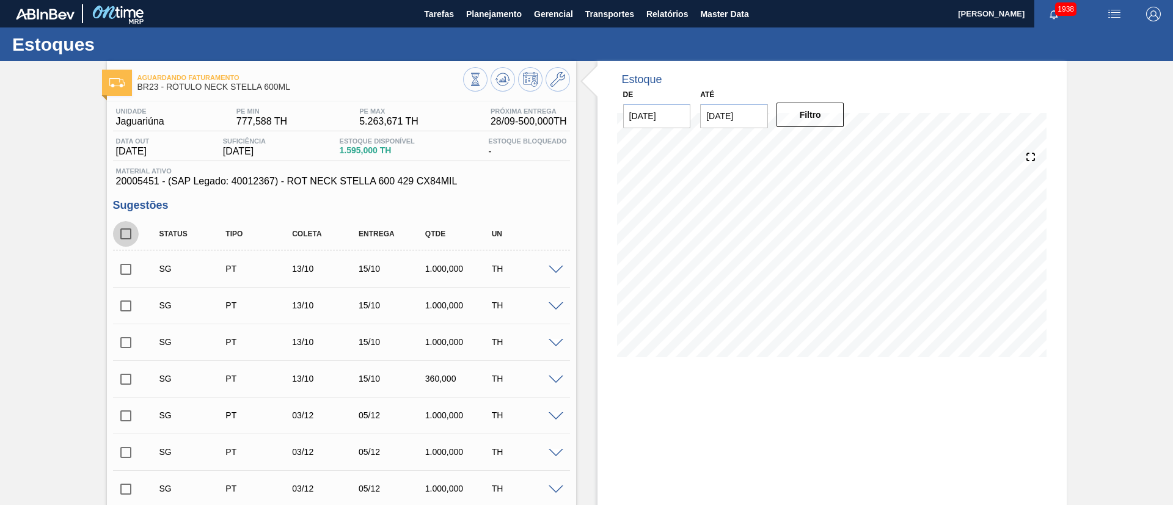
click at [126, 243] on input "checkbox" at bounding box center [126, 234] width 26 height 26
checkbox input "true"
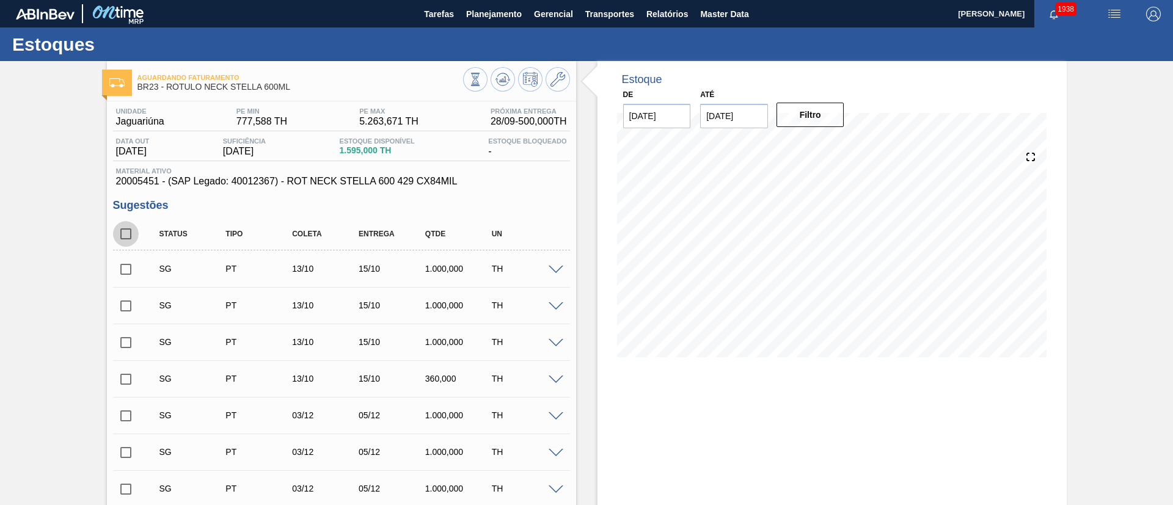
checkbox input "true"
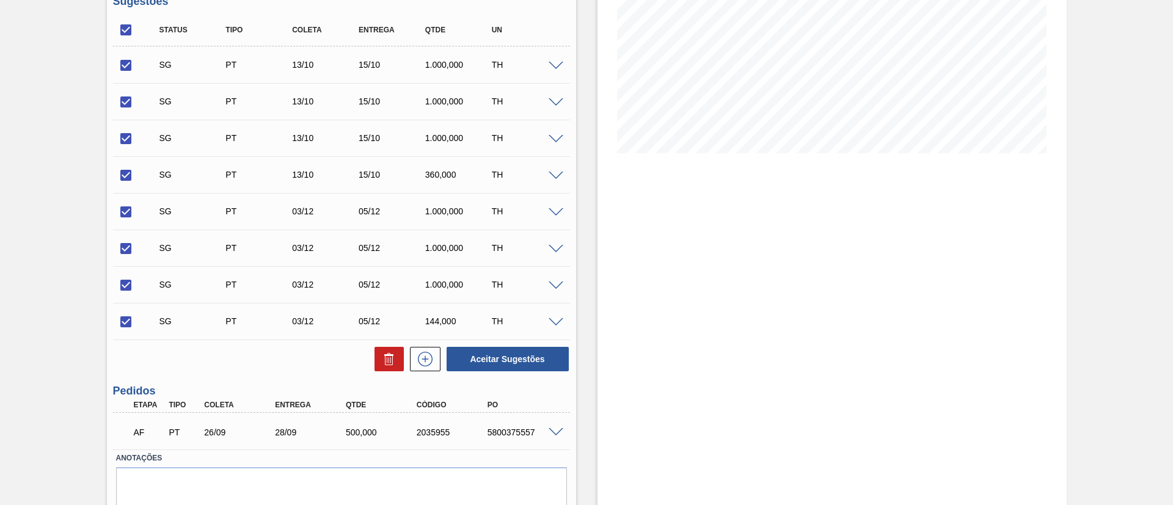
scroll to position [249, 0]
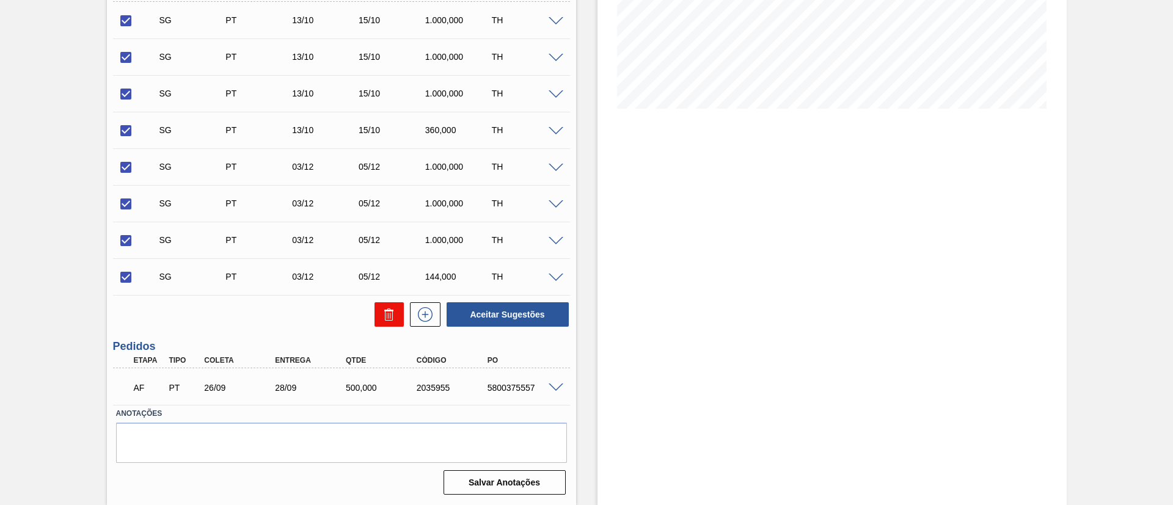
click at [396, 311] on button at bounding box center [388, 314] width 29 height 24
checkbox input "false"
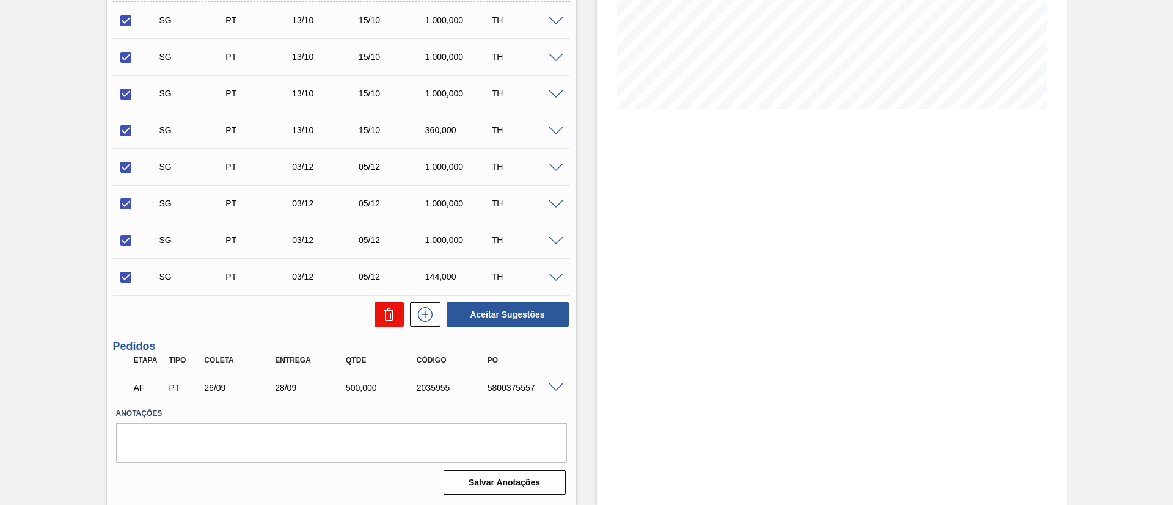
checkbox input "false"
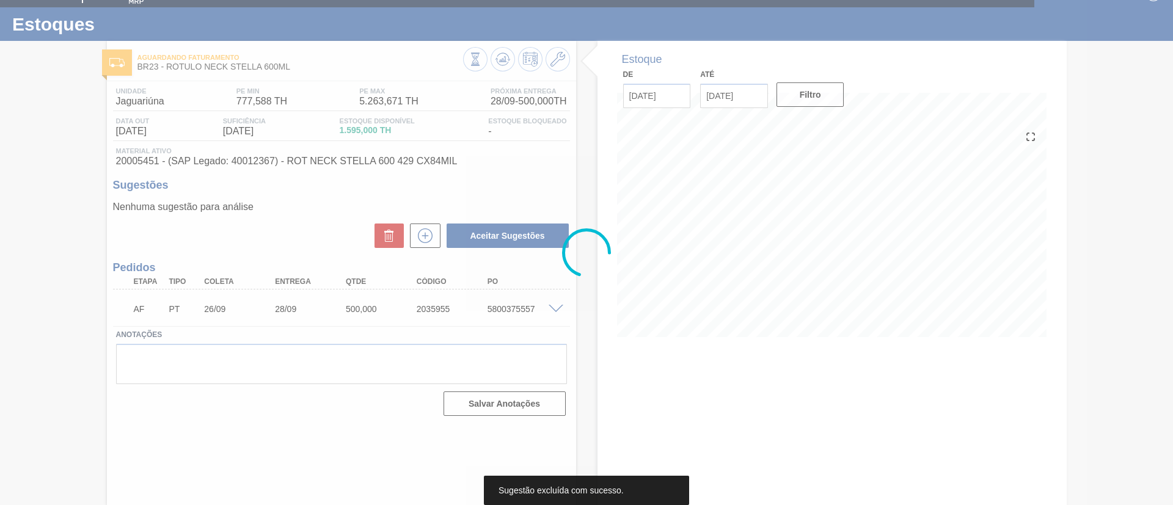
scroll to position [20, 0]
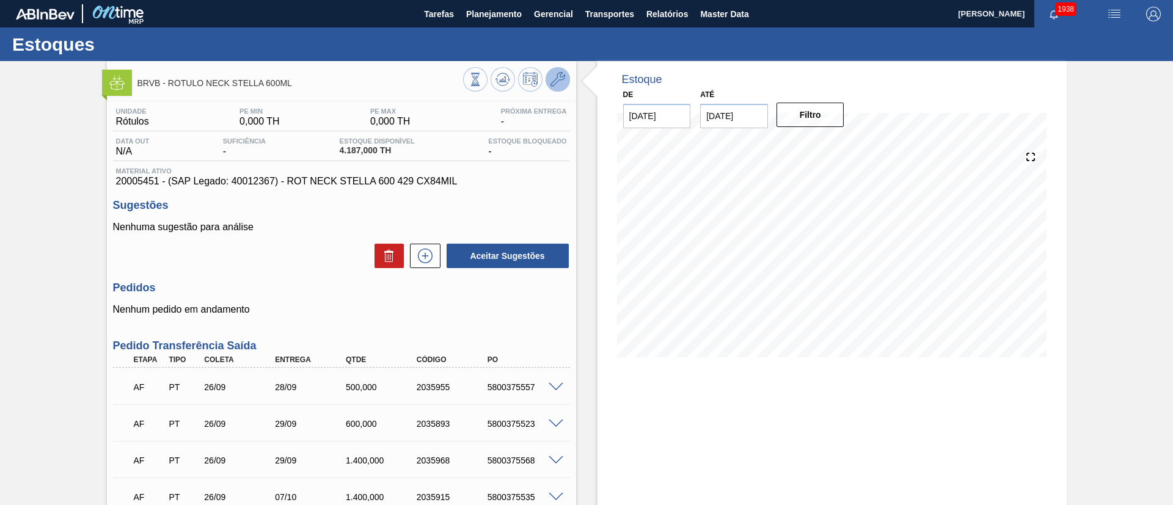
click at [561, 85] on icon at bounding box center [557, 79] width 15 height 15
click at [559, 80] on icon at bounding box center [557, 79] width 15 height 15
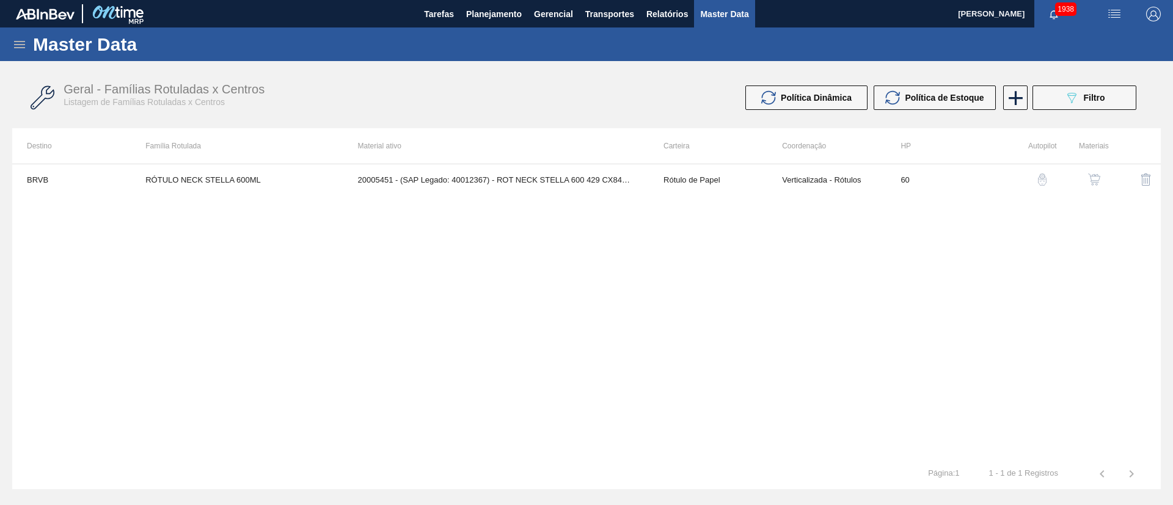
click at [1095, 174] on img "button" at bounding box center [1094, 179] width 12 height 12
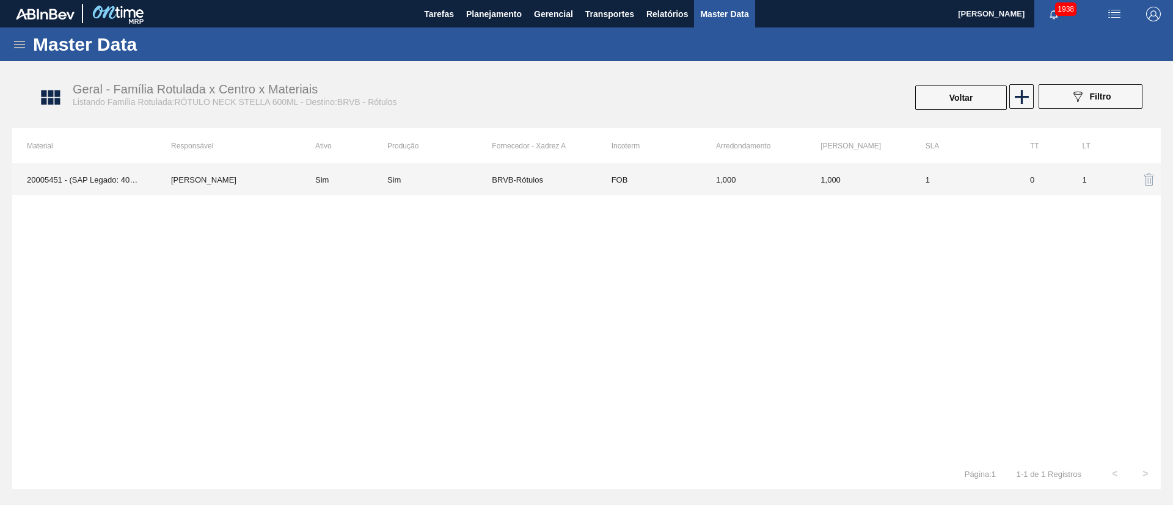
click at [484, 185] on td "Sim" at bounding box center [439, 179] width 104 height 31
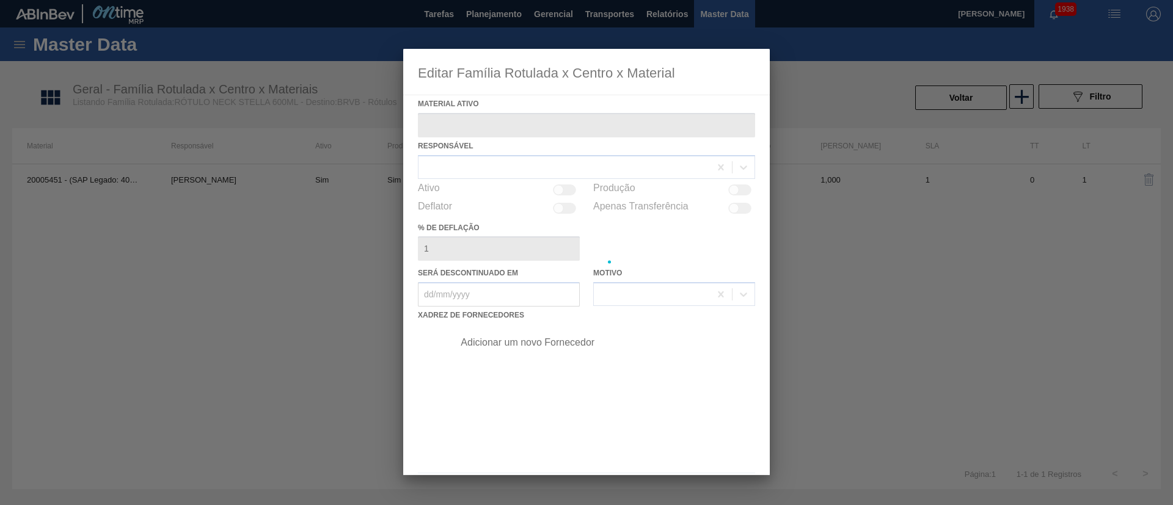
type ativo "20005451 - (SAP Legado: 40012367) - ROT NECK STELLA 600 429 CX84MIL"
checkbox input "true"
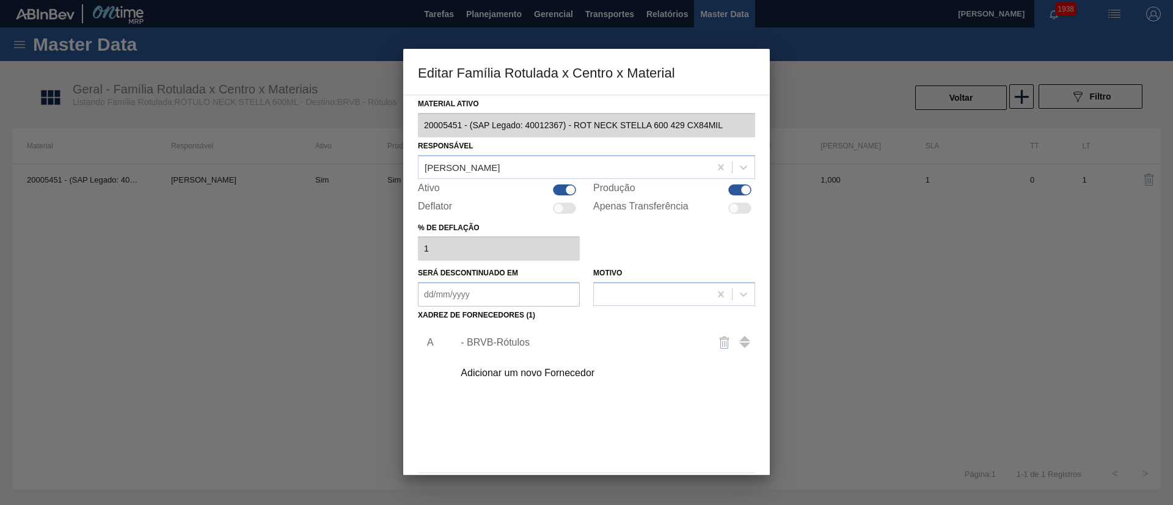
click at [731, 191] on div at bounding box center [739, 189] width 23 height 11
checkbox input "false"
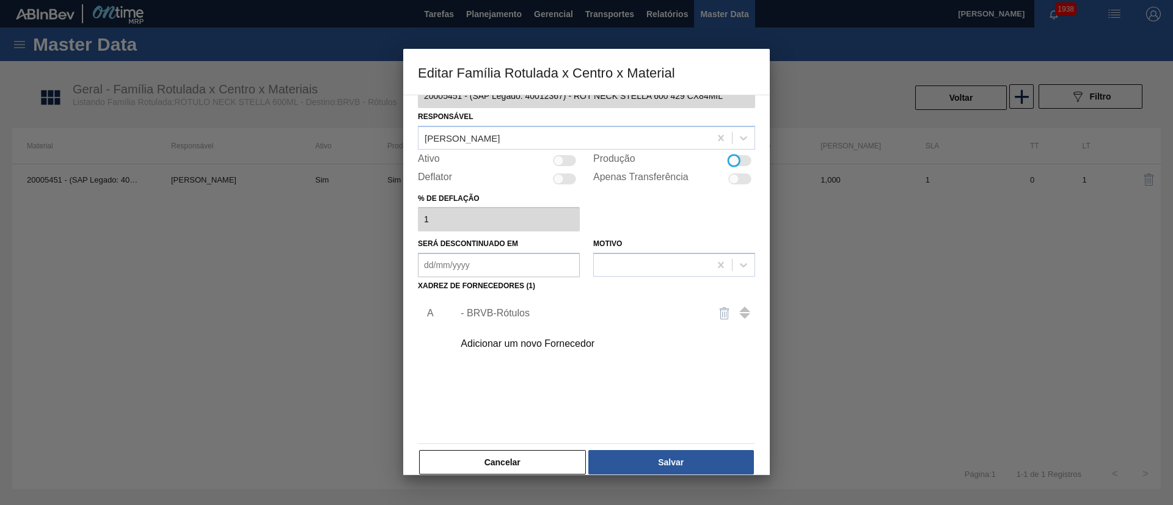
scroll to position [45, 0]
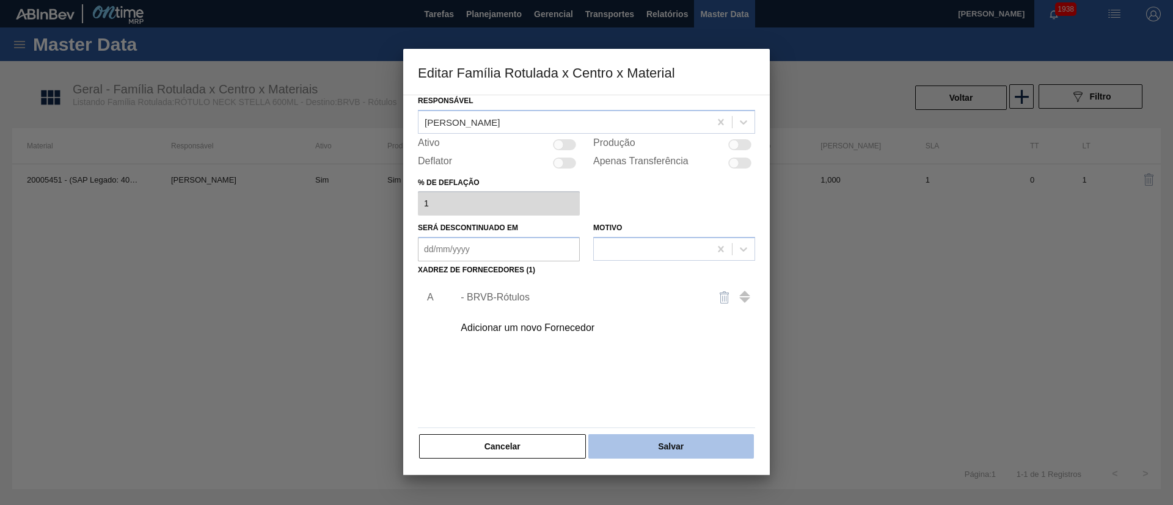
click at [700, 451] on button "Salvar" at bounding box center [671, 446] width 166 height 24
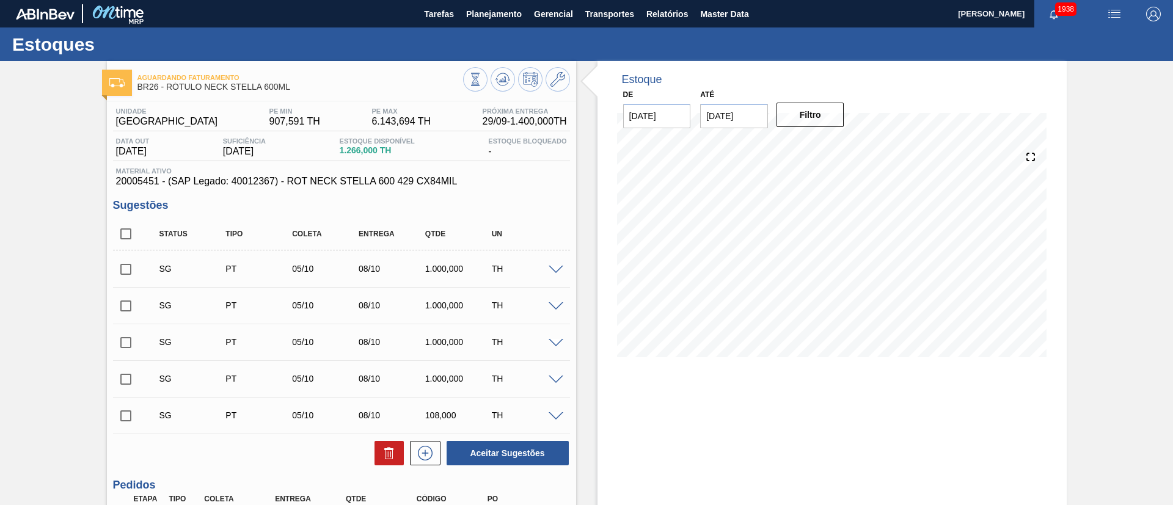
click at [125, 235] on input "checkbox" at bounding box center [126, 234] width 26 height 26
checkbox input "true"
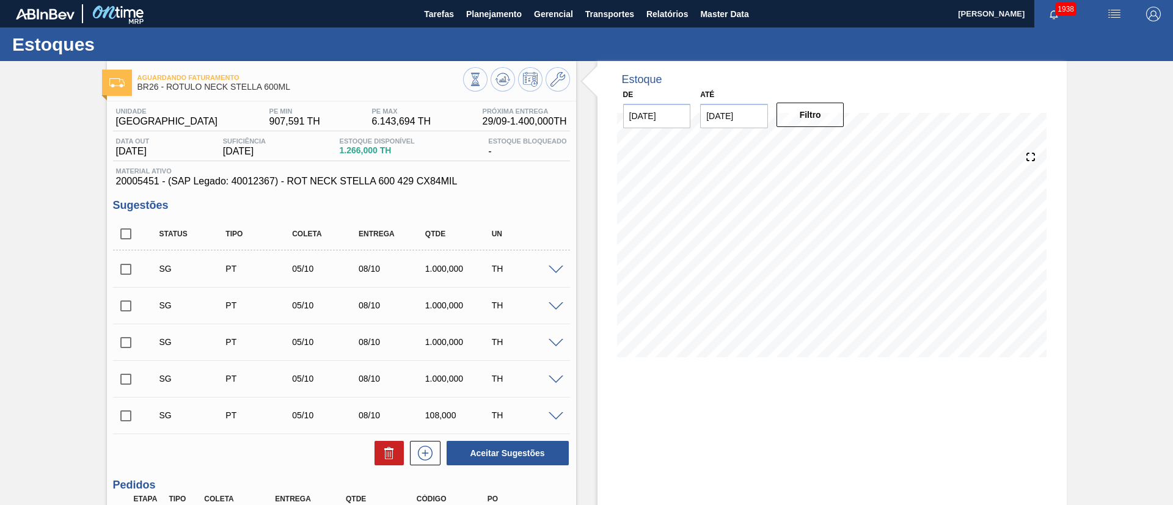
checkbox input "true"
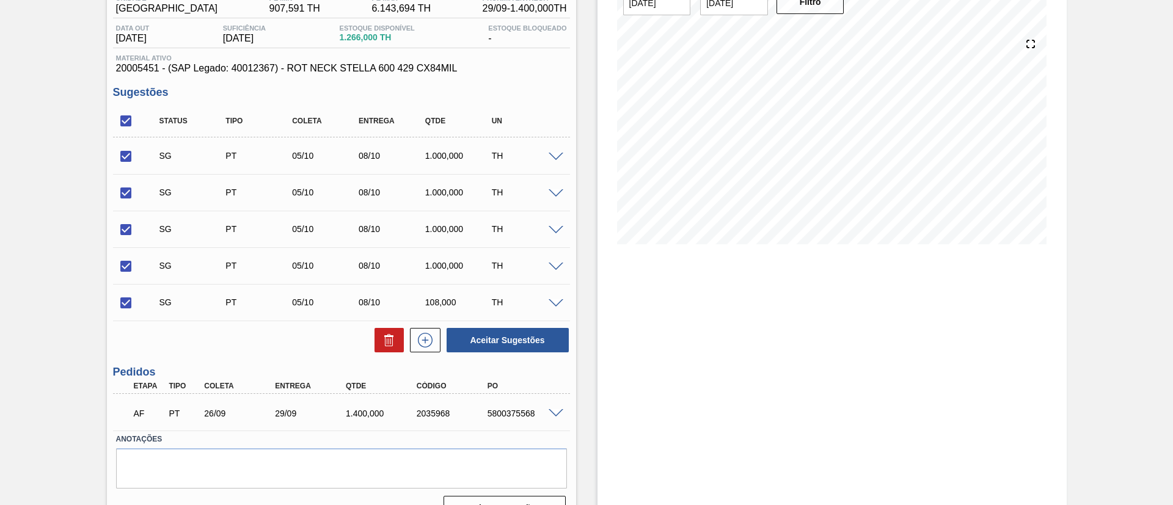
scroll to position [139, 0]
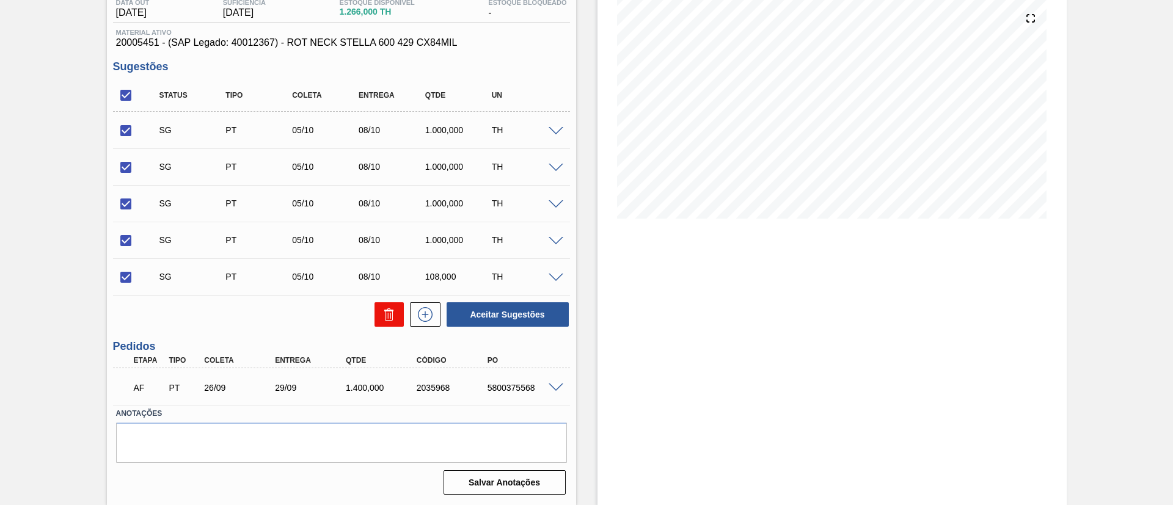
click at [380, 313] on button at bounding box center [388, 314] width 29 height 24
checkbox input "false"
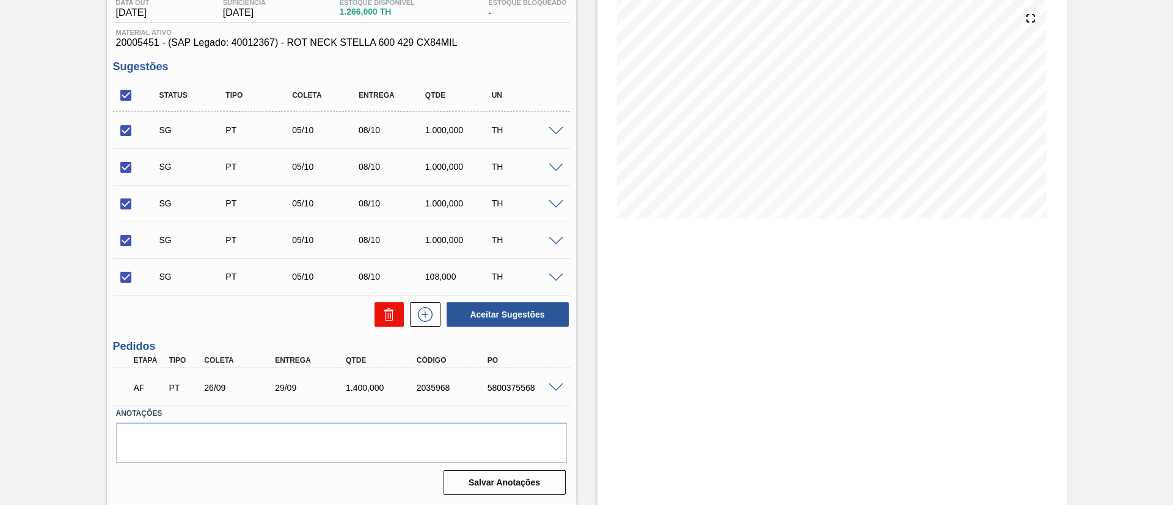
checkbox input "false"
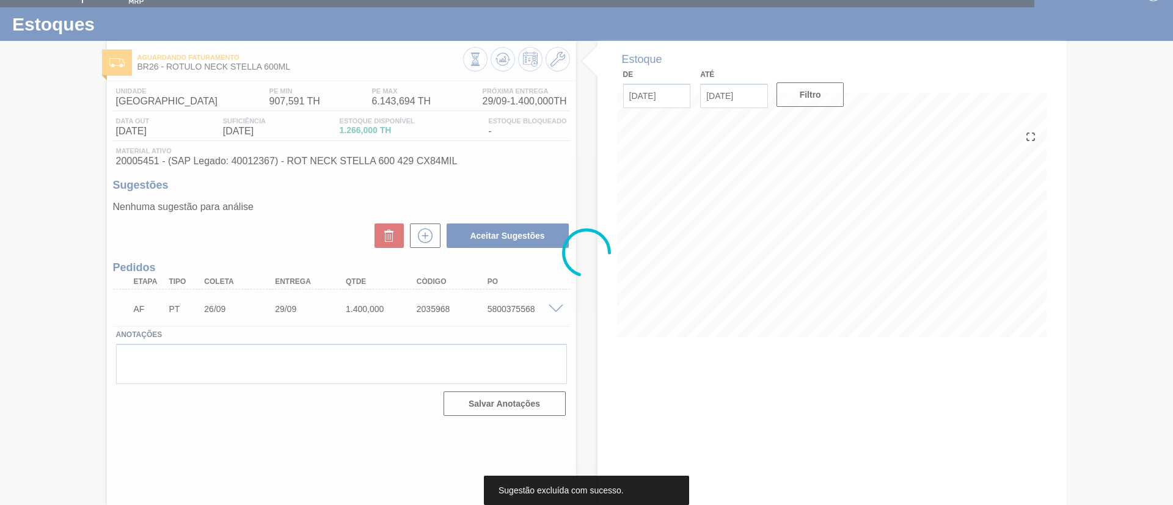
scroll to position [20, 0]
